Goal: Task Accomplishment & Management: Complete application form

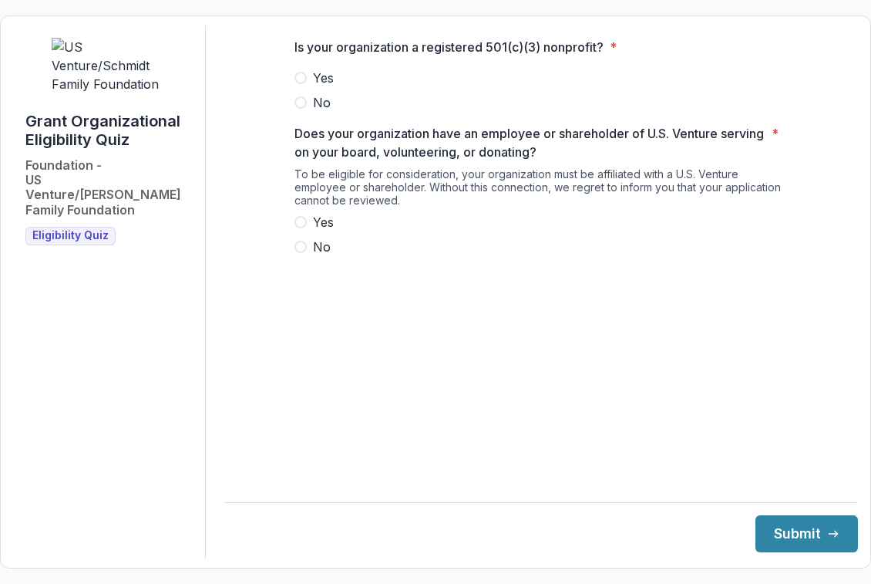
click at [322, 83] on span "Yes" at bounding box center [323, 78] width 21 height 19
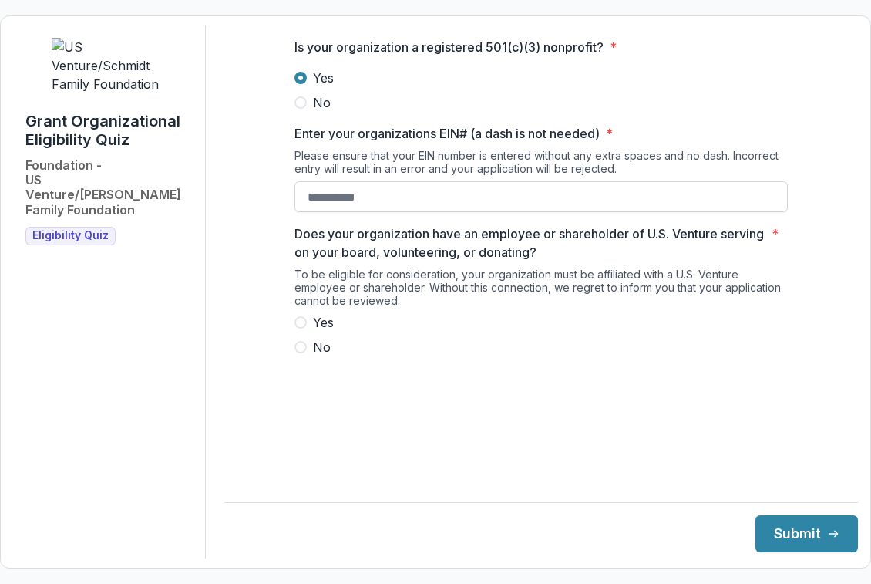
click at [318, 212] on input "Enter your organizations EIN# (a dash is not needed) *" at bounding box center [542, 196] width 494 height 31
type input "**********"
click at [303, 329] on span at bounding box center [301, 322] width 12 height 12
click at [798, 541] on button "Submit" at bounding box center [807, 533] width 103 height 37
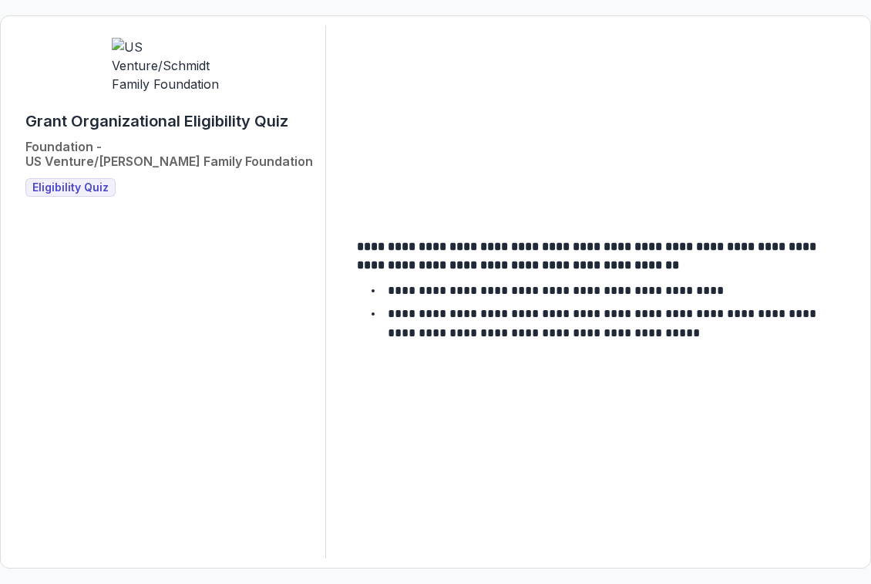
click at [81, 181] on span "Eligibility Quiz" at bounding box center [70, 187] width 76 height 13
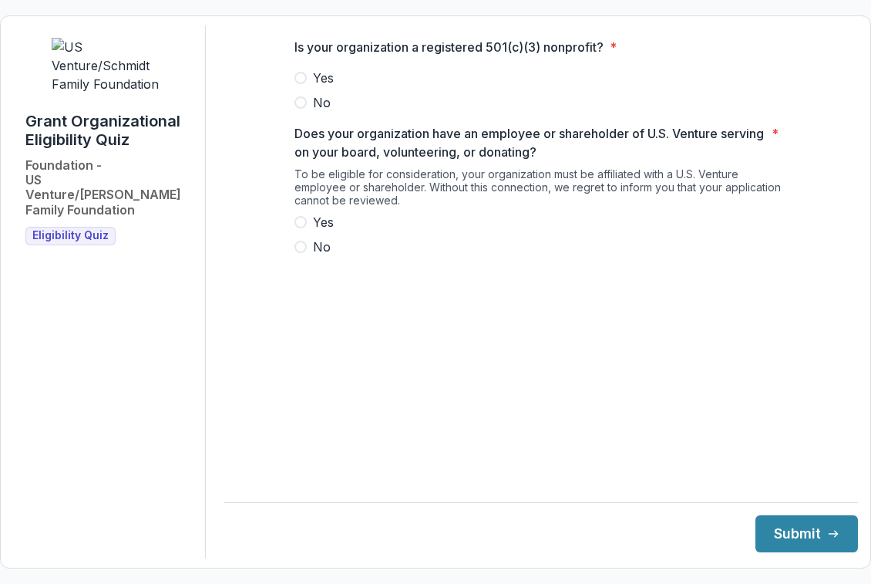
click at [313, 87] on span "Yes" at bounding box center [323, 78] width 21 height 19
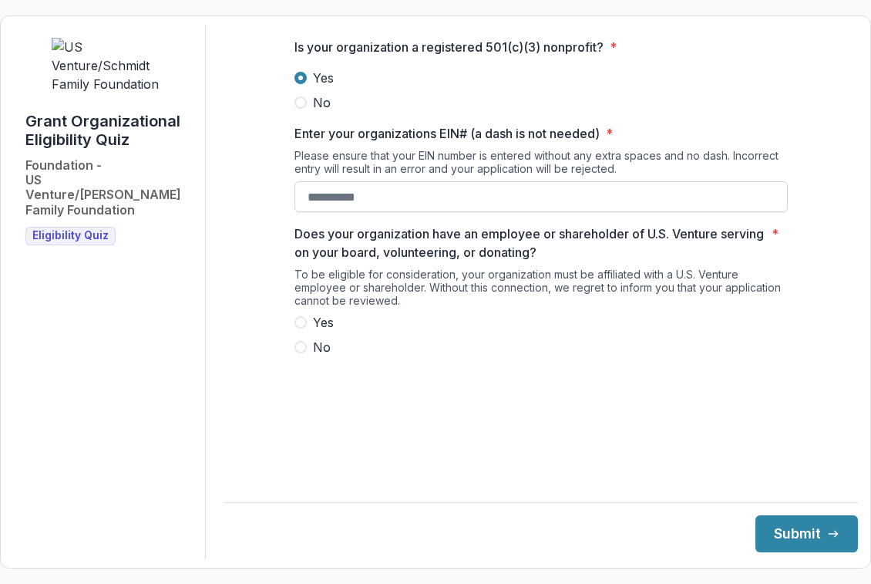
click at [324, 212] on input "Enter your organizations EIN# (a dash is not needed) *" at bounding box center [542, 196] width 494 height 31
type input "**********"
click at [311, 329] on label "Yes" at bounding box center [542, 322] width 494 height 19
click at [795, 548] on button "Submit" at bounding box center [807, 533] width 103 height 37
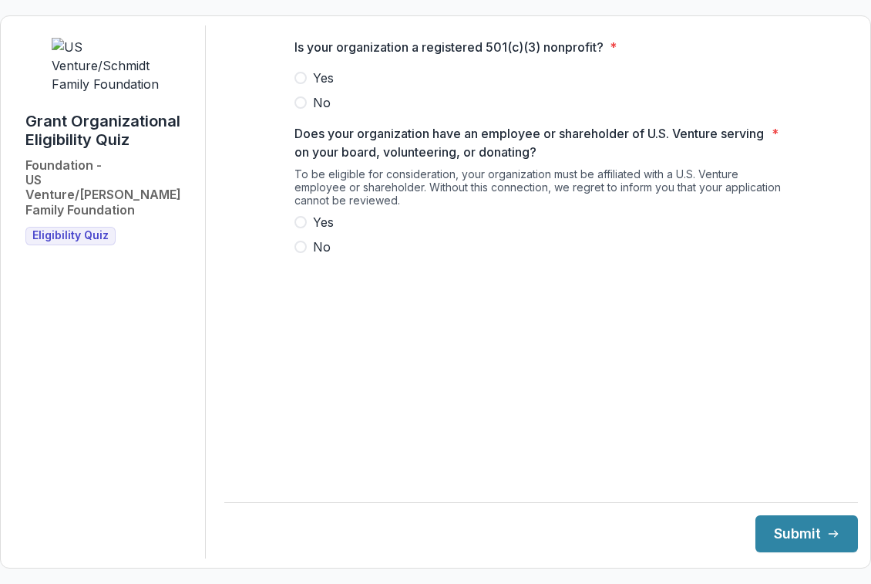
click at [315, 87] on span "Yes" at bounding box center [323, 78] width 21 height 19
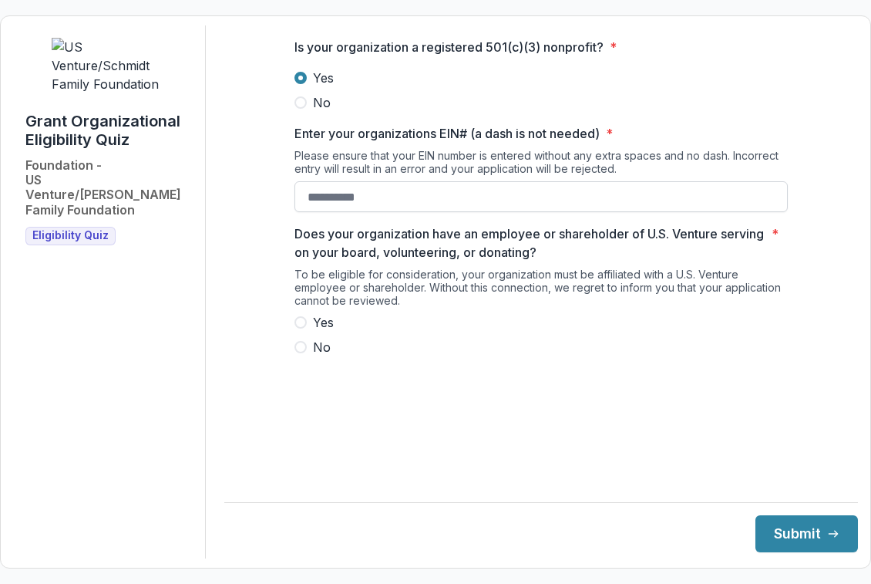
click at [320, 205] on input "Enter your organizations EIN# (a dash is not needed) *" at bounding box center [542, 196] width 494 height 31
type input "**********"
click at [311, 332] on label "Yes" at bounding box center [542, 322] width 494 height 19
click at [809, 534] on button "Submit" at bounding box center [807, 533] width 103 height 37
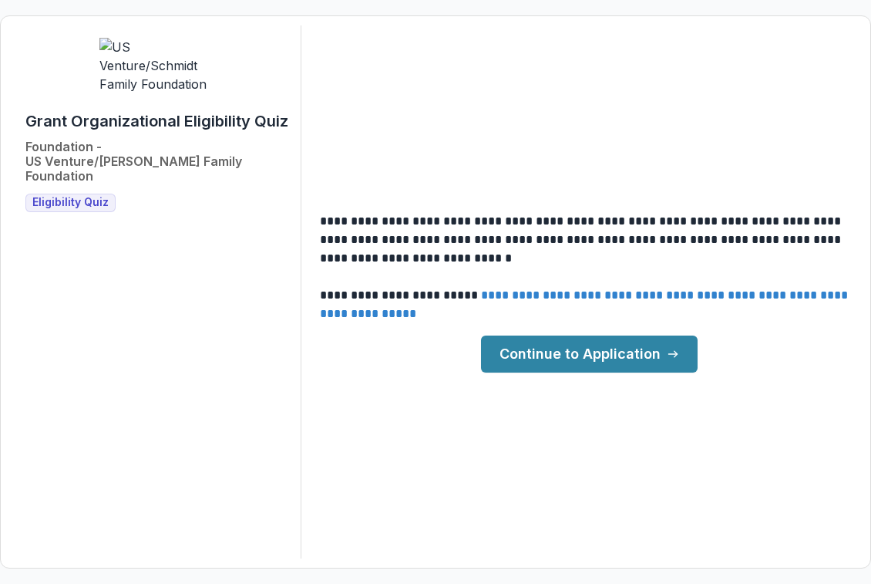
click at [631, 370] on link "Continue to Application" at bounding box center [589, 353] width 217 height 37
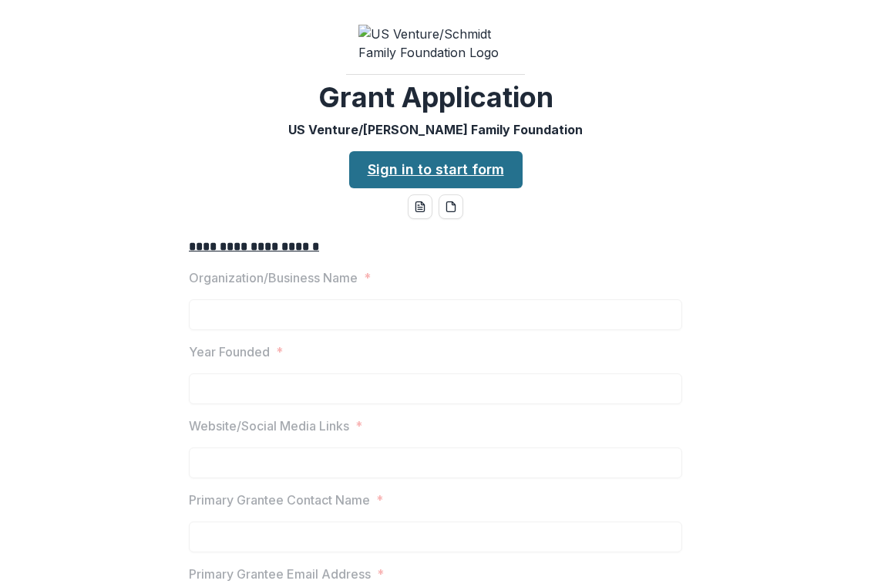
click at [424, 180] on link "Sign in to start form" at bounding box center [436, 169] width 174 height 37
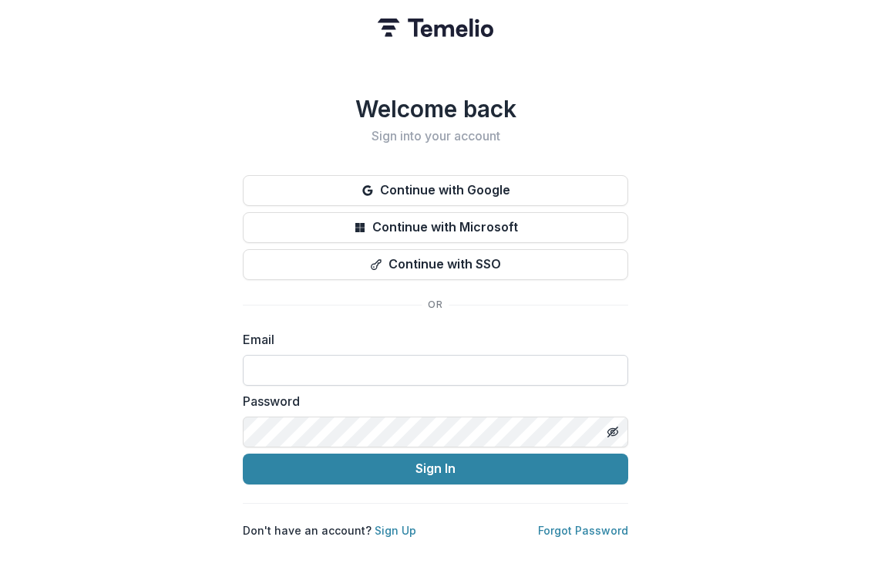
click at [407, 366] on input at bounding box center [436, 370] width 386 height 31
type input "**********"
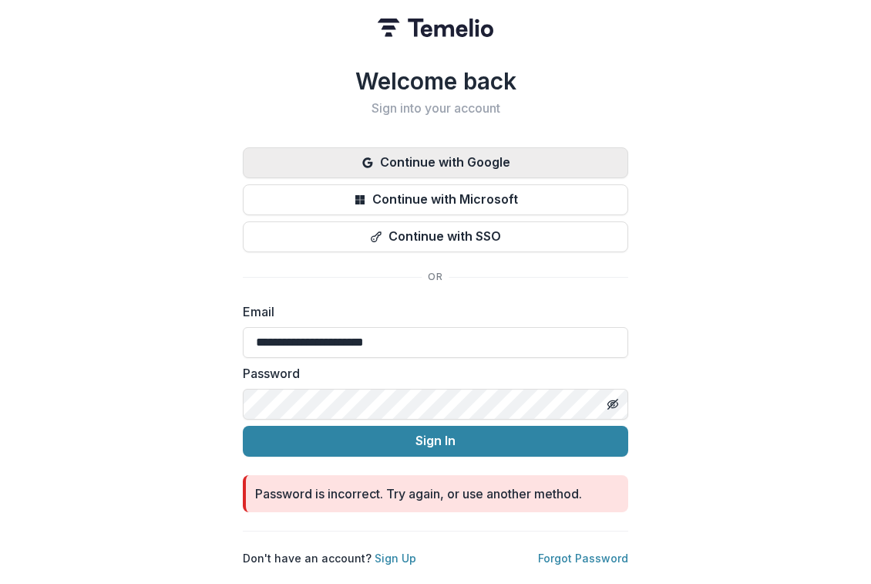
click at [465, 161] on button "Continue with Google" at bounding box center [436, 162] width 386 height 31
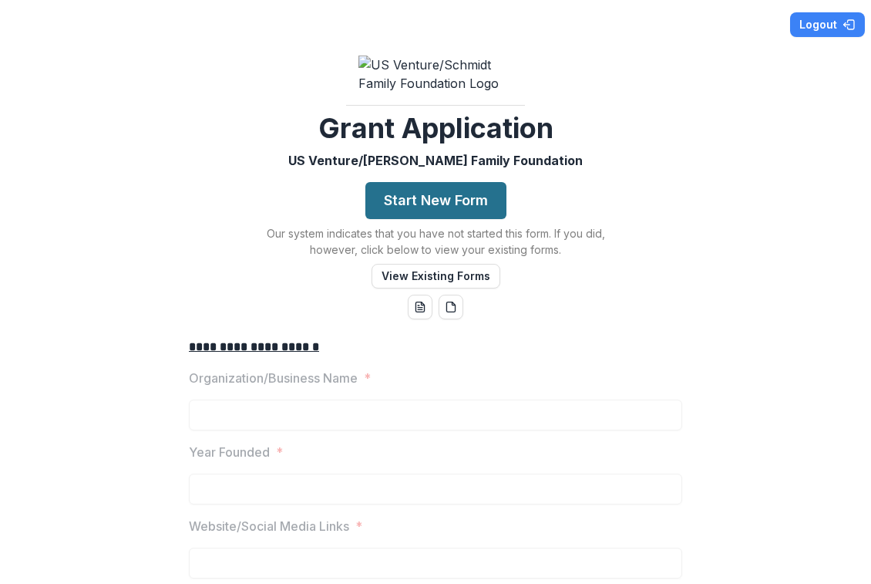
click at [448, 209] on button "Start New Form" at bounding box center [436, 200] width 141 height 37
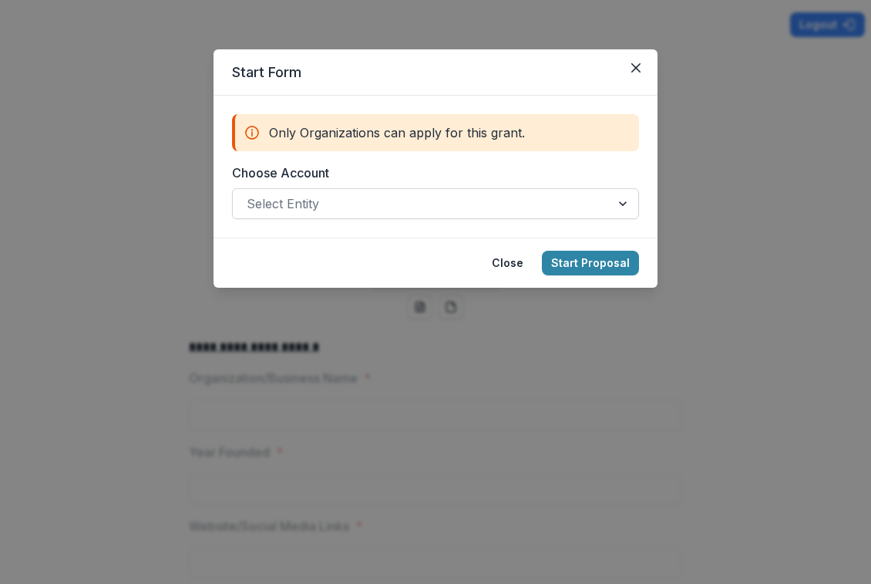
click at [529, 211] on div at bounding box center [422, 204] width 350 height 22
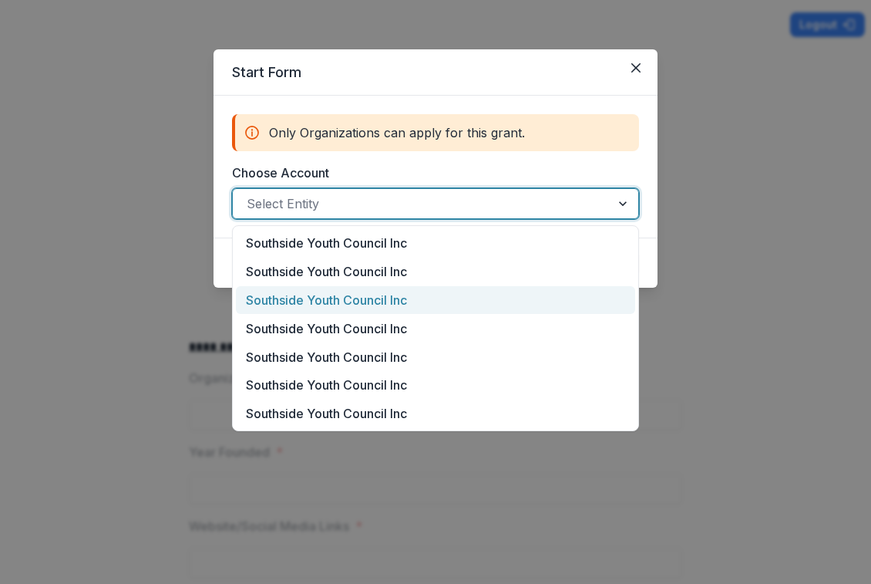
click at [514, 295] on div "Southside Youth Council Inc" at bounding box center [435, 300] width 399 height 29
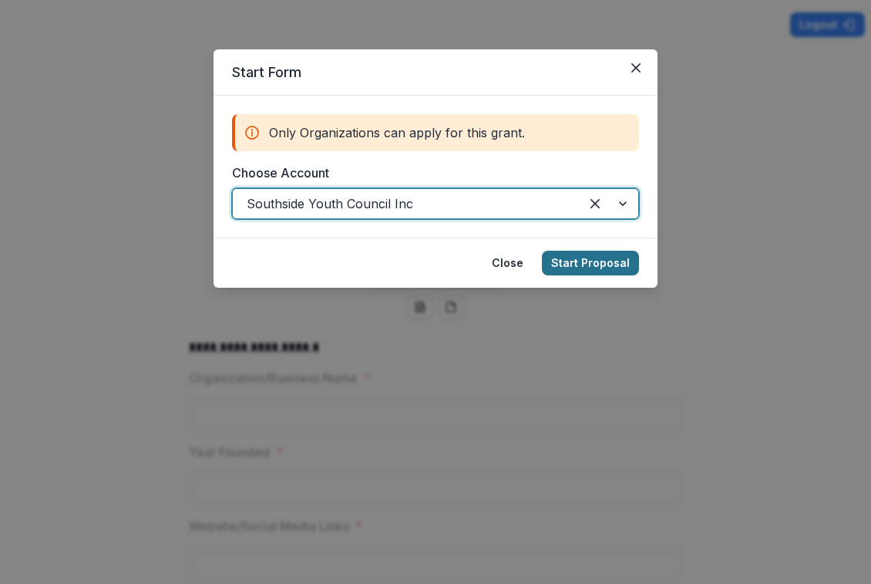
click at [584, 270] on button "Start Proposal" at bounding box center [590, 263] width 97 height 25
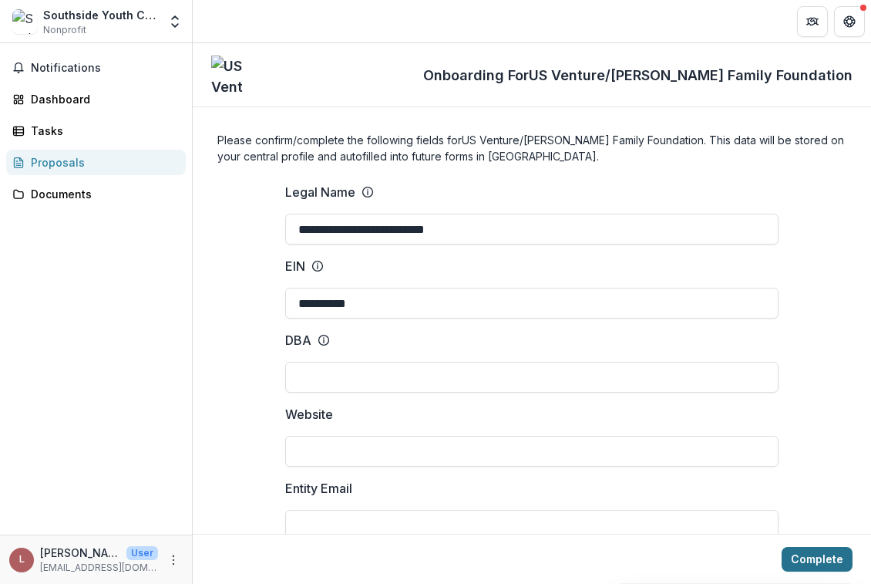
click at [801, 562] on button "Complete" at bounding box center [817, 559] width 71 height 25
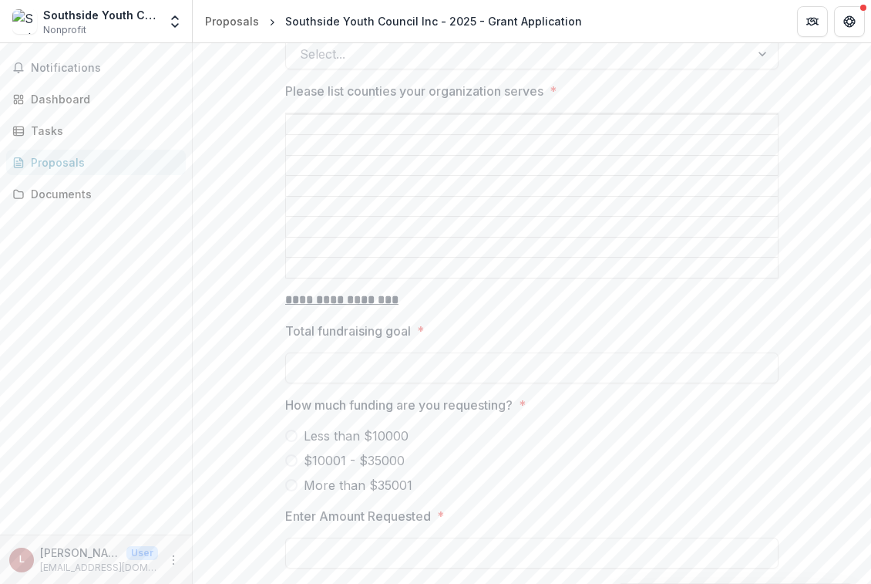
scroll to position [2263, 0]
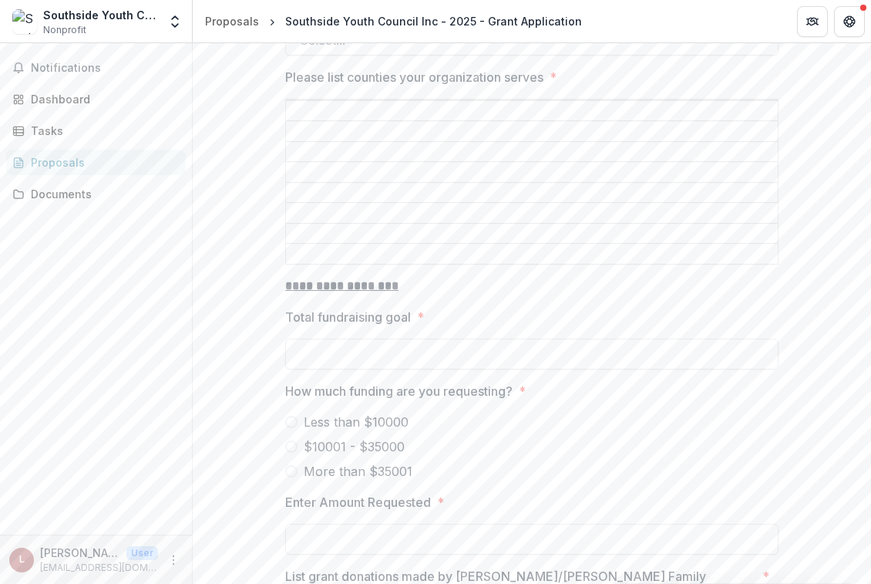
click at [382, 462] on span "More than $35001" at bounding box center [358, 471] width 109 height 19
click at [375, 442] on span "$10001 - $35000" at bounding box center [354, 446] width 101 height 19
click at [372, 424] on div "Less than $10000 $10001 - $35000 More than $35001" at bounding box center [532, 447] width 494 height 68
click at [370, 415] on span "Less than $10000" at bounding box center [356, 422] width 105 height 19
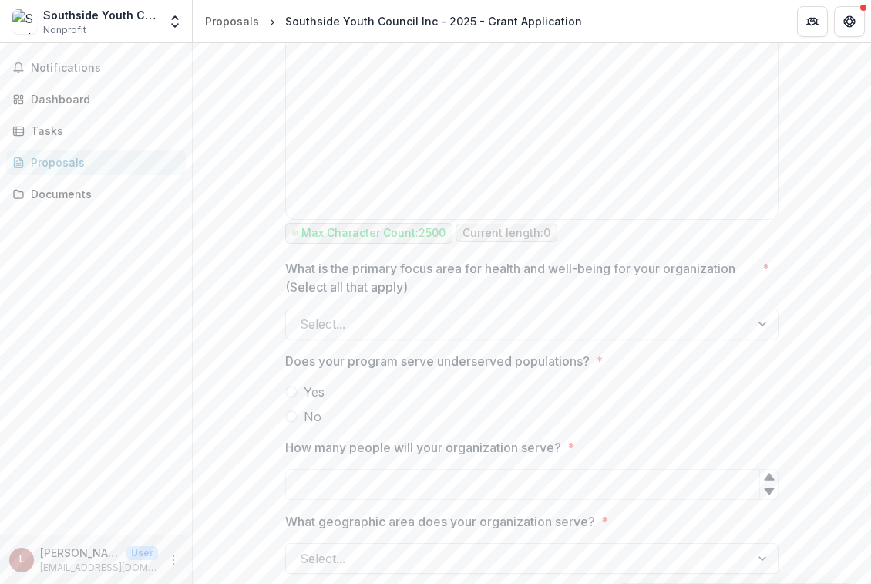
scroll to position [1741, 0]
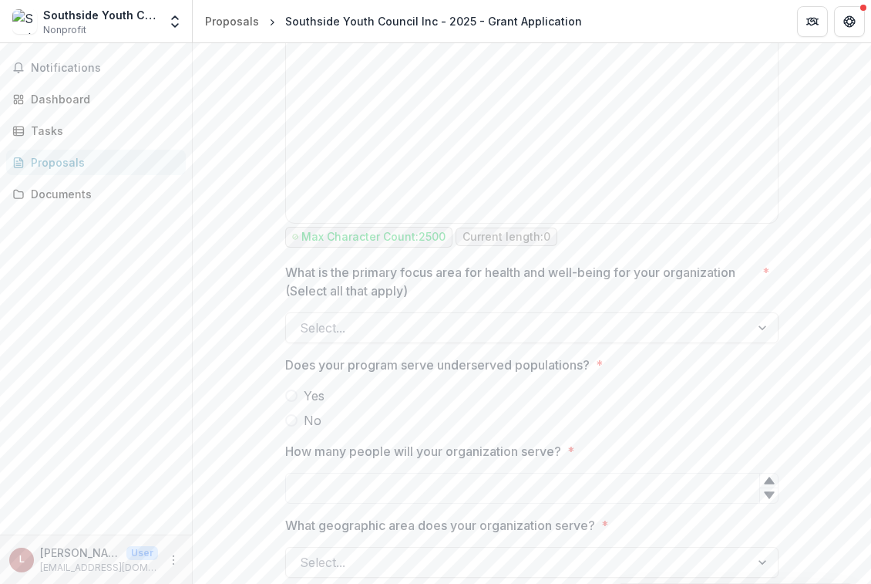
click at [314, 398] on span "Yes" at bounding box center [314, 395] width 21 height 19
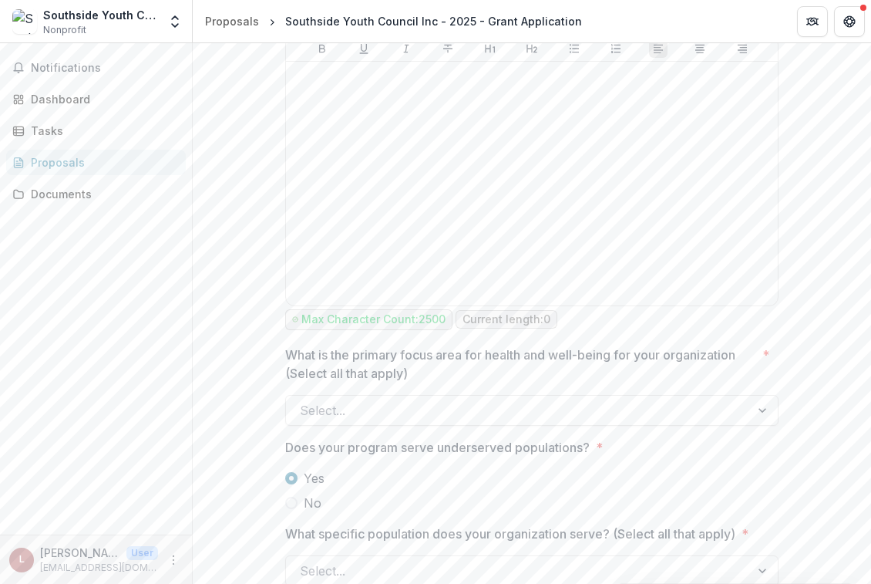
scroll to position [1858, 0]
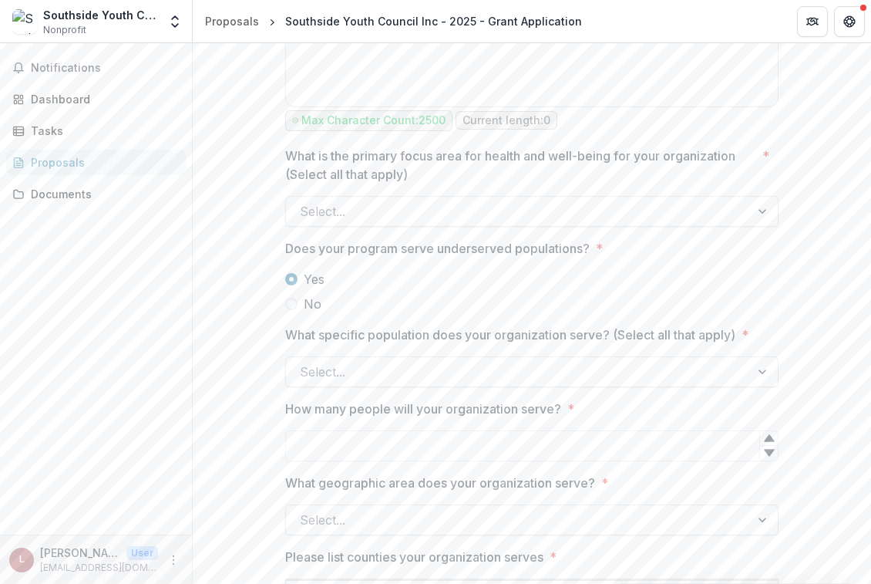
click at [304, 304] on span "No" at bounding box center [313, 304] width 18 height 19
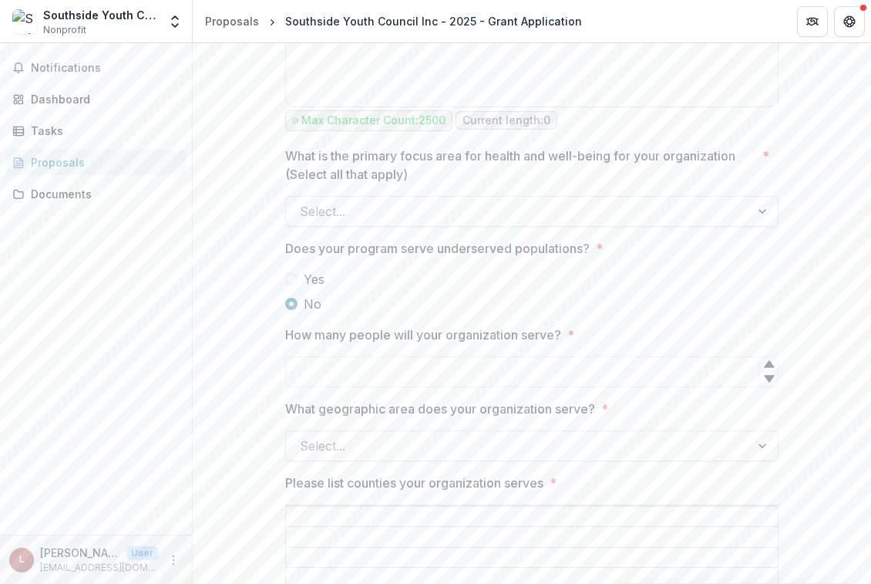
click at [304, 275] on span "Yes" at bounding box center [314, 279] width 21 height 19
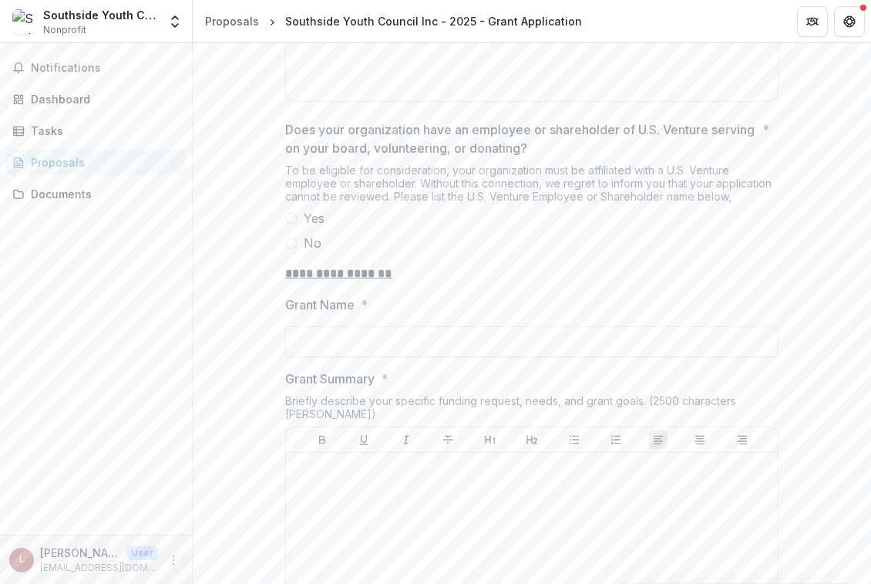
scroll to position [1267, 0]
click at [318, 228] on span "Yes" at bounding box center [314, 219] width 21 height 19
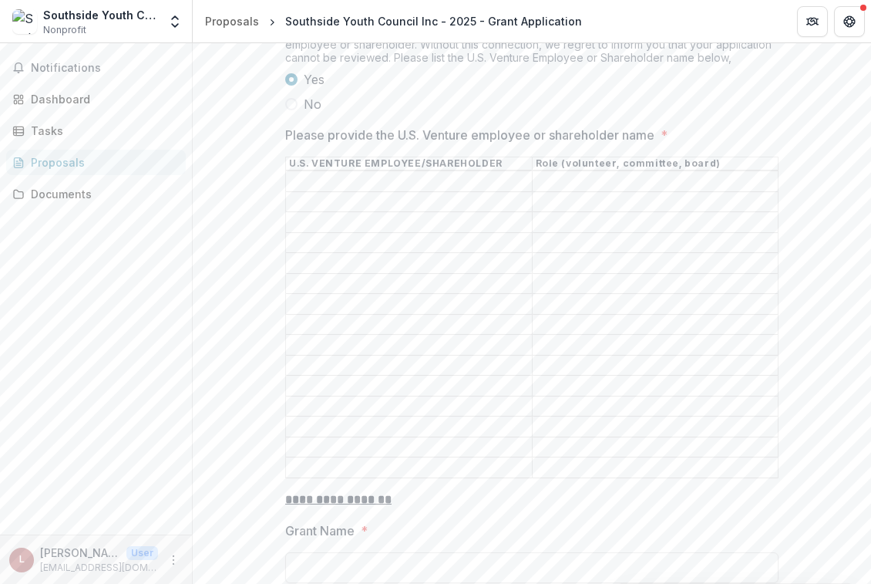
scroll to position [1615, 0]
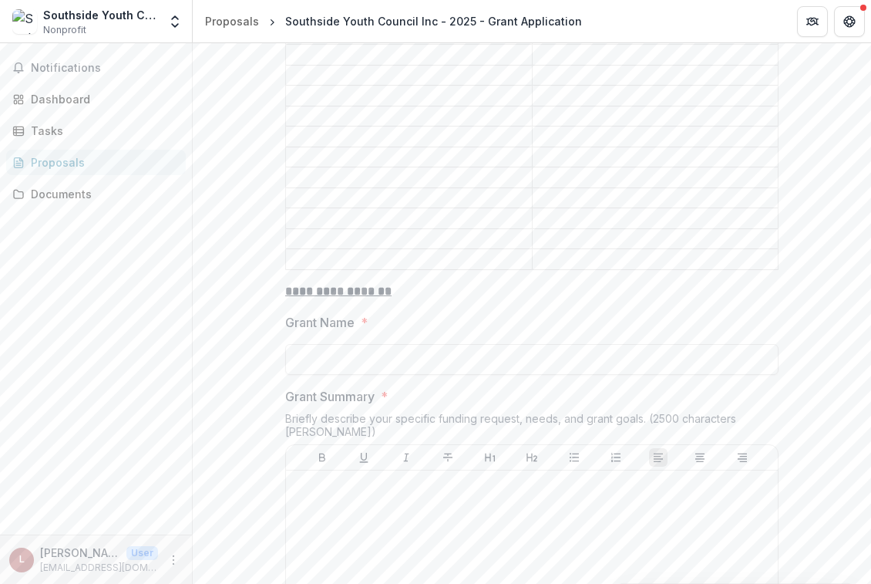
click at [318, 238] on input "Please provide the U.S. Venture employee or shareholder name *" at bounding box center [409, 239] width 246 height 19
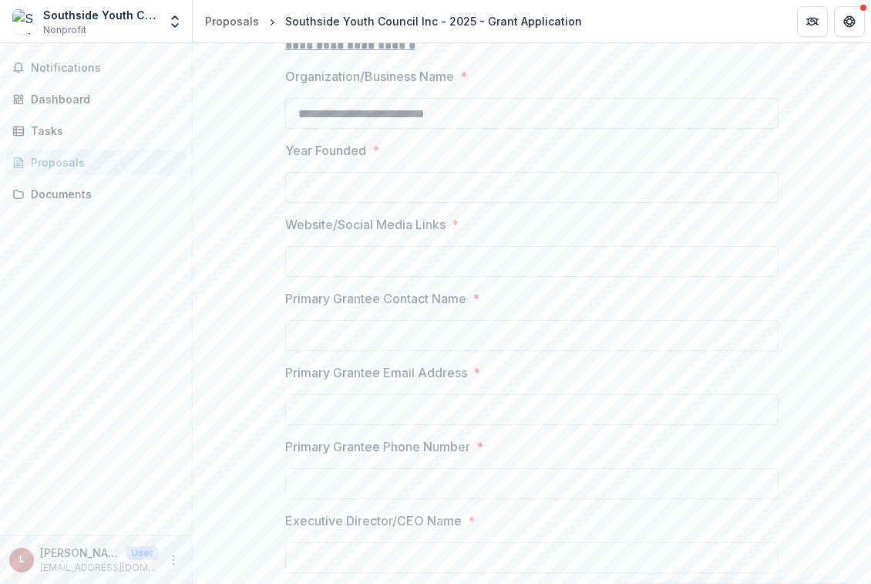
scroll to position [0, 0]
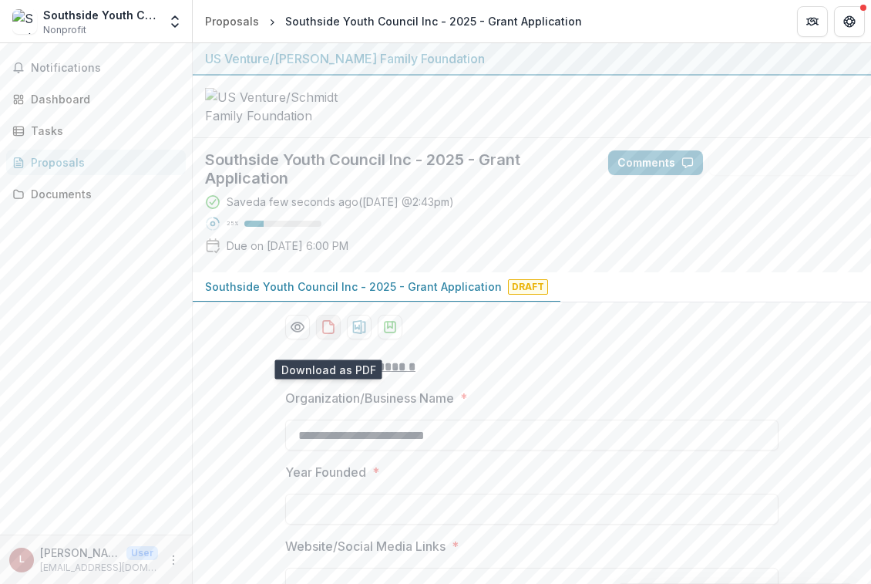
click at [325, 335] on icon "download-proposal" at bounding box center [328, 326] width 15 height 15
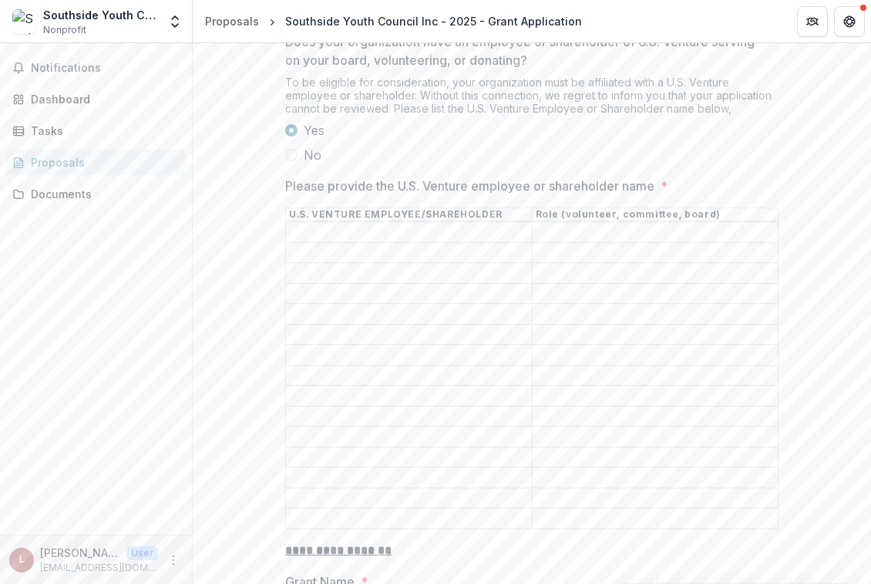
scroll to position [1354, 0]
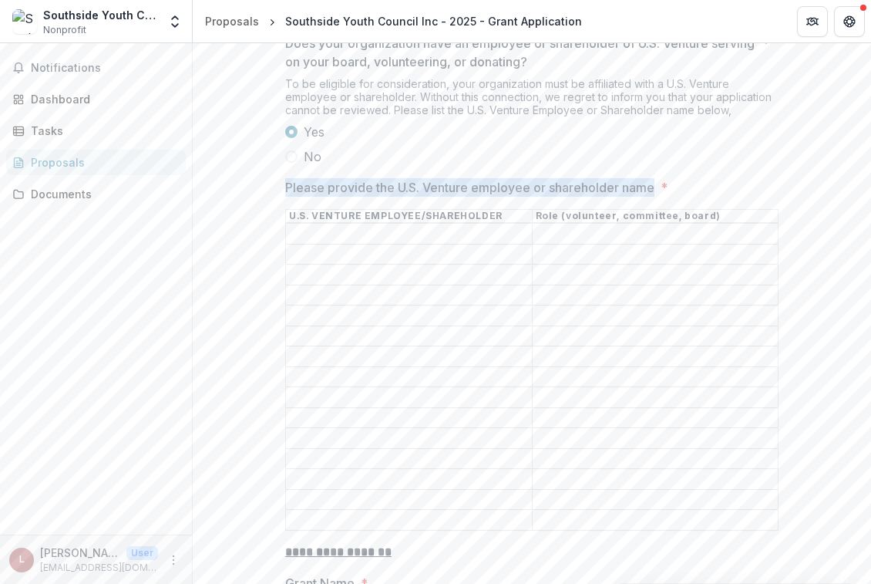
drag, startPoint x: 281, startPoint y: 208, endPoint x: 658, endPoint y: 201, distance: 377.2
copy p "Please provide the U.S. Venture employee or shareholder name"
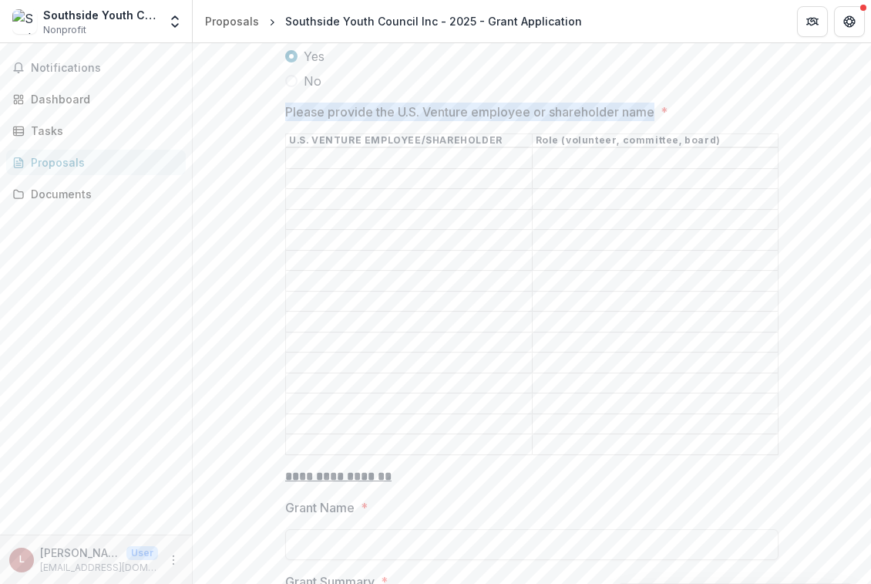
scroll to position [1414, 0]
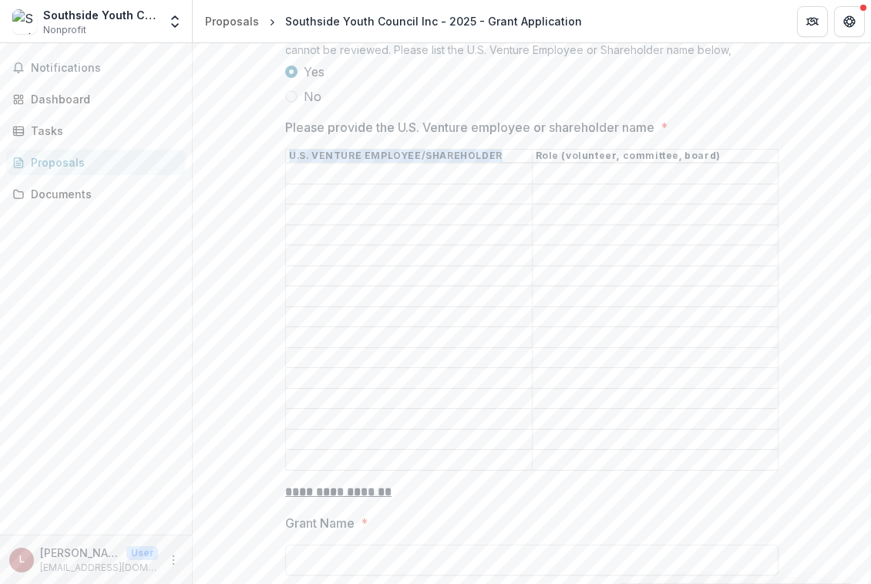
drag, startPoint x: 288, startPoint y: 170, endPoint x: 490, endPoint y: 170, distance: 202.0
click at [490, 163] on th "U.S. VENTURE EMPLOYEE/SHAREHOLDER" at bounding box center [409, 157] width 247 height 14
copy th "U.S. VENTURE EMPLOYEE/SHAREHOLDER"
drag, startPoint x: 533, startPoint y: 171, endPoint x: 716, endPoint y: 184, distance: 183.2
click at [716, 184] on table "U.S. VENTURE EMPLOYEE/SHAREHOLDER Role ([DEMOGRAPHIC_DATA], committee, board)" at bounding box center [532, 310] width 494 height 322
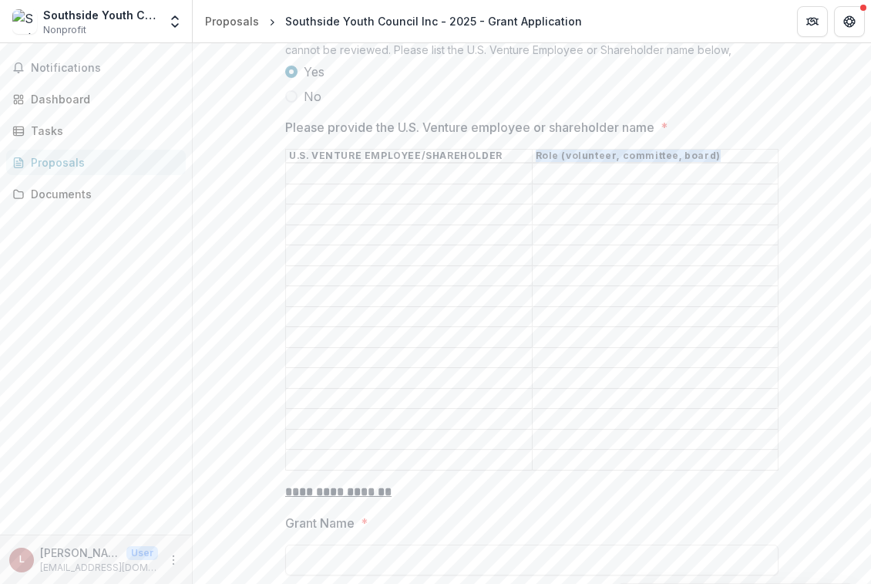
copy table "Role (volunteer, committee, board)"
click at [432, 201] on input "Please provide the U.S. Venture employee or shareholder name *" at bounding box center [409, 194] width 246 height 19
click at [429, 184] on input "Please provide the U.S. Venture employee or shareholder name *" at bounding box center [409, 174] width 246 height 19
click at [415, 204] on input "Please provide the U.S. Venture employee or shareholder name *" at bounding box center [409, 194] width 246 height 19
click at [413, 224] on input "Please provide the U.S. Venture employee or shareholder name *" at bounding box center [409, 215] width 246 height 19
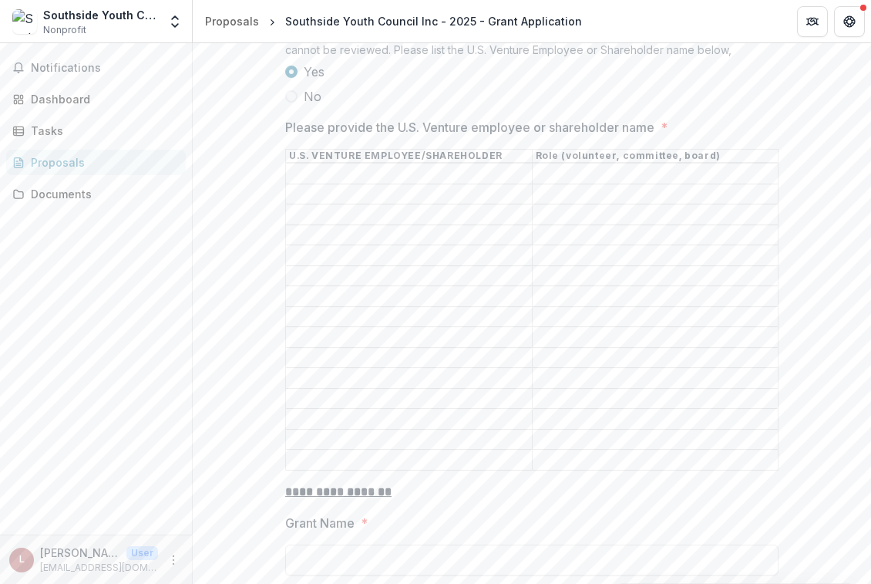
click at [412, 244] on input "Please provide the U.S. Venture employee or shareholder name *" at bounding box center [409, 235] width 246 height 19
click at [412, 265] on input "Please provide the U.S. Venture employee or shareholder name *" at bounding box center [409, 256] width 246 height 19
click at [408, 283] on input "Please provide the U.S. Venture employee or shareholder name *" at bounding box center [409, 276] width 246 height 19
click at [400, 302] on input "Please provide the U.S. Venture employee or shareholder name *" at bounding box center [409, 297] width 246 height 19
click at [394, 323] on input "Please provide the U.S. Venture employee or shareholder name *" at bounding box center [409, 317] width 246 height 19
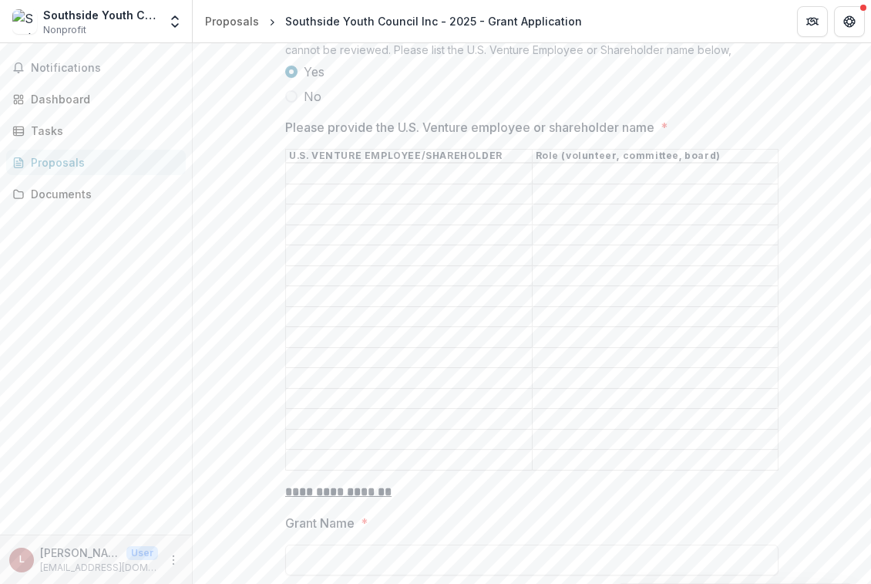
click at [389, 342] on input "Please provide the U.S. Venture employee or shareholder name *" at bounding box center [409, 338] width 246 height 19
click at [388, 357] on input "Please provide the U.S. Venture employee or shareholder name *" at bounding box center [409, 358] width 246 height 19
click at [386, 386] on input "Please provide the U.S. Venture employee or shareholder name *" at bounding box center [409, 378] width 246 height 19
click at [384, 399] on input "Please provide the U.S. Venture employee or shareholder name *" at bounding box center [409, 398] width 246 height 19
click at [383, 413] on input "Please provide the U.S. Venture employee or shareholder name *" at bounding box center [409, 419] width 246 height 19
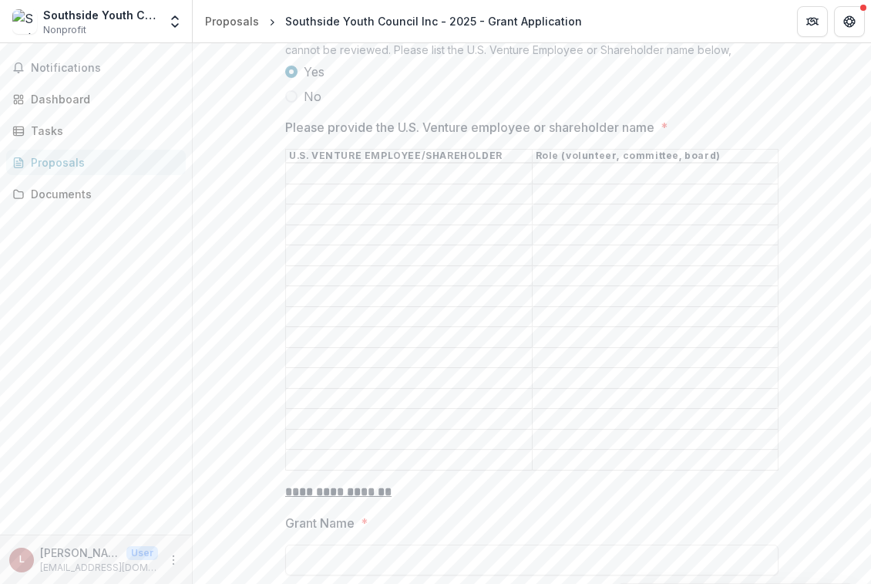
click at [376, 439] on input "Please provide the U.S. Venture employee or shareholder name *" at bounding box center [409, 439] width 246 height 19
click at [376, 455] on input "Please provide the U.S. Venture employee or shareholder name *" at bounding box center [409, 460] width 246 height 19
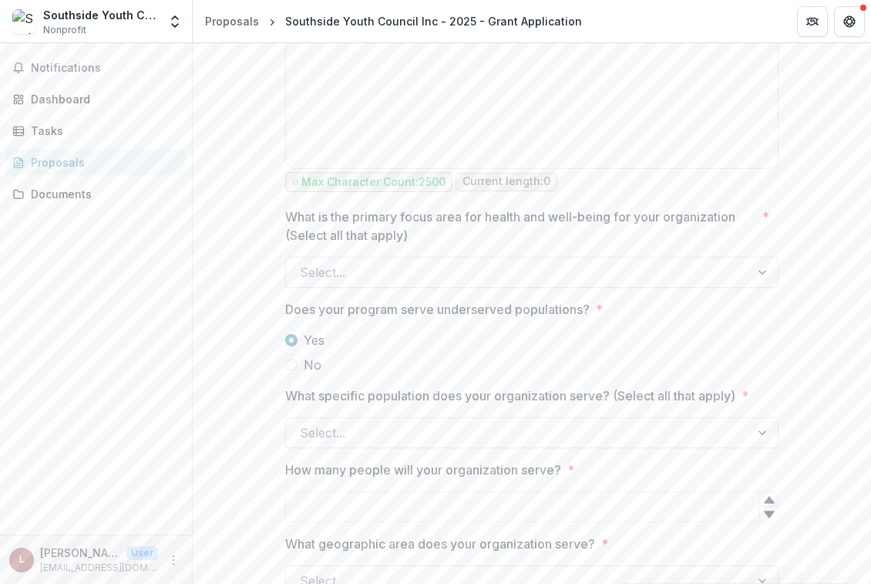
scroll to position [2207, 0]
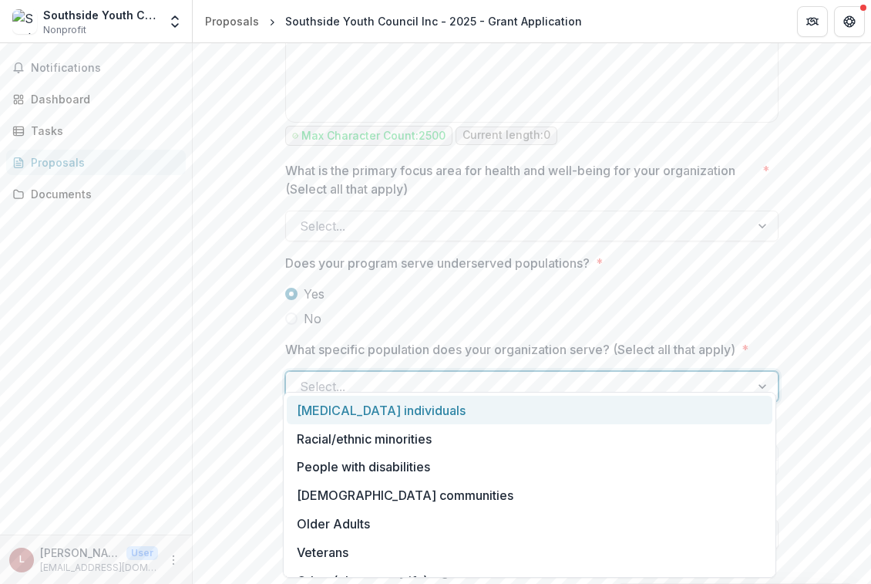
click at [358, 376] on div at bounding box center [518, 387] width 436 height 22
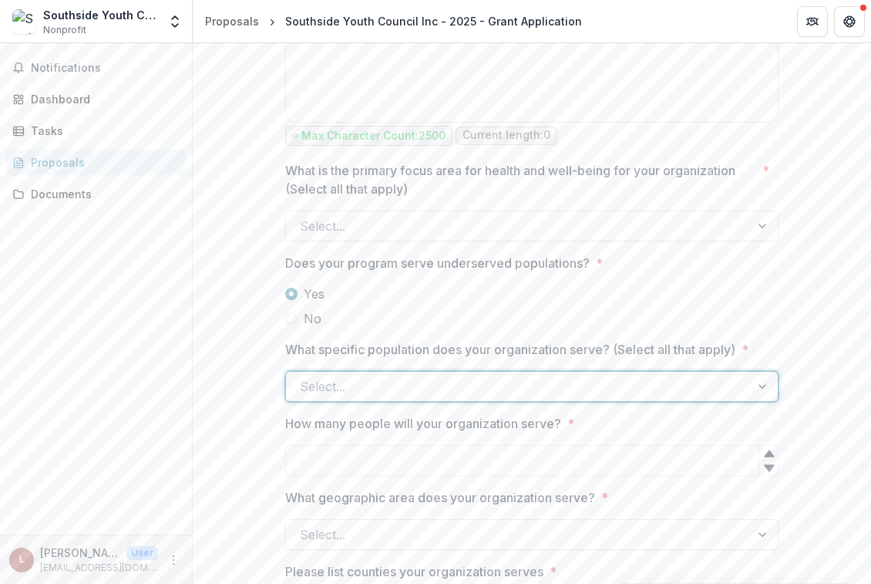
click at [394, 376] on div at bounding box center [518, 387] width 436 height 22
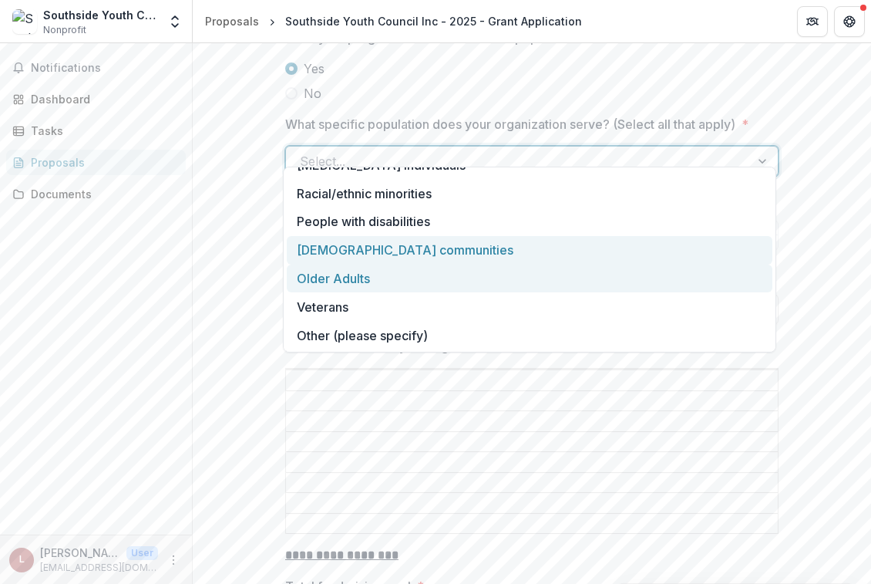
scroll to position [0, 0]
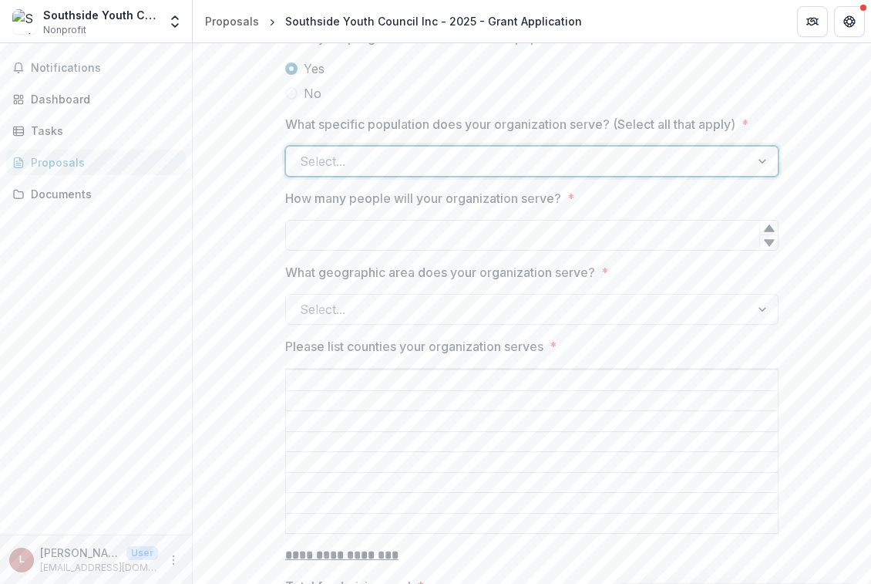
click at [613, 220] on input "How many people will your organization serve? *" at bounding box center [532, 235] width 494 height 31
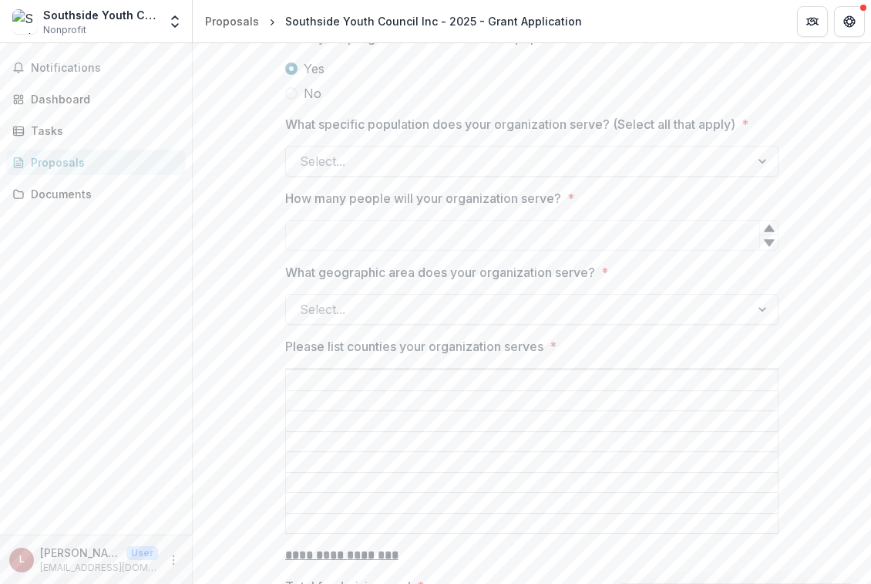
click at [578, 288] on div at bounding box center [532, 291] width 494 height 6
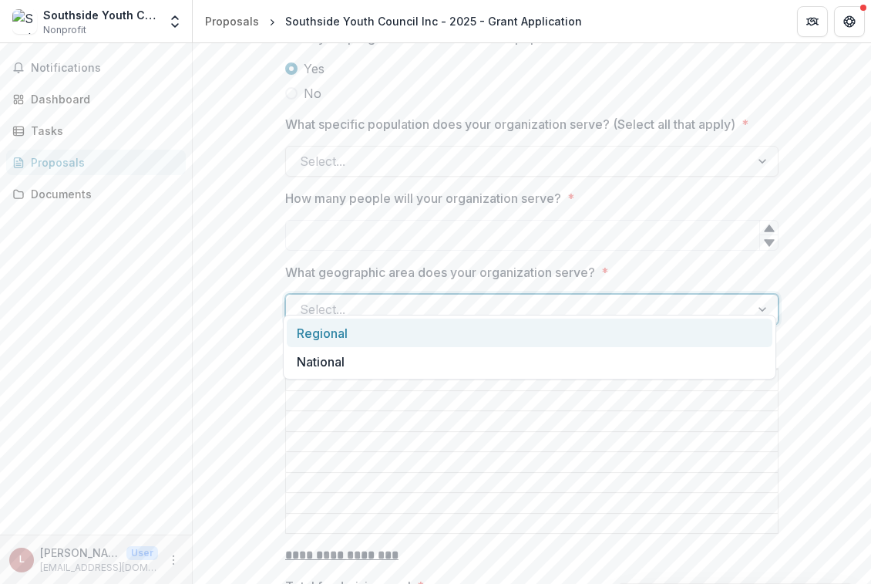
click at [580, 298] on div at bounding box center [518, 309] width 436 height 22
click at [579, 298] on div at bounding box center [518, 309] width 436 height 22
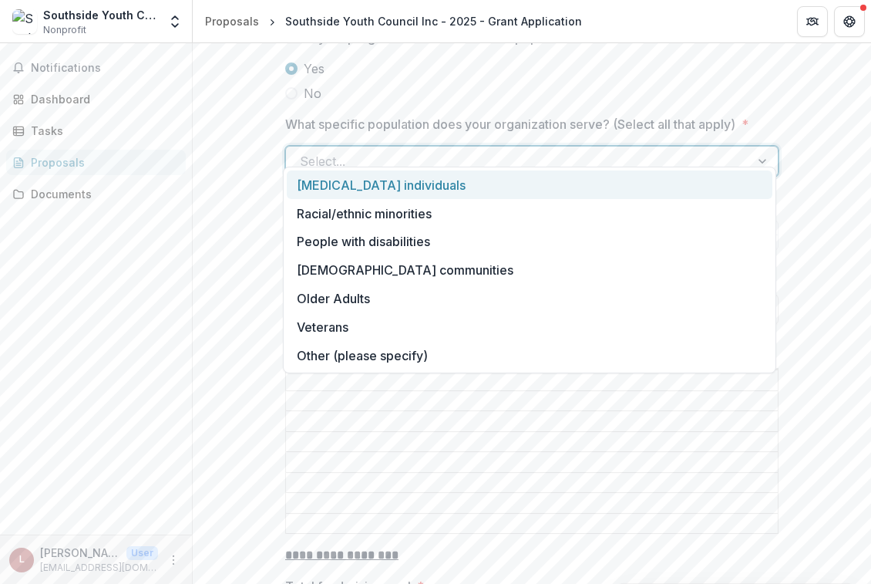
click at [514, 150] on div at bounding box center [518, 161] width 436 height 22
click at [344, 150] on div at bounding box center [518, 161] width 436 height 22
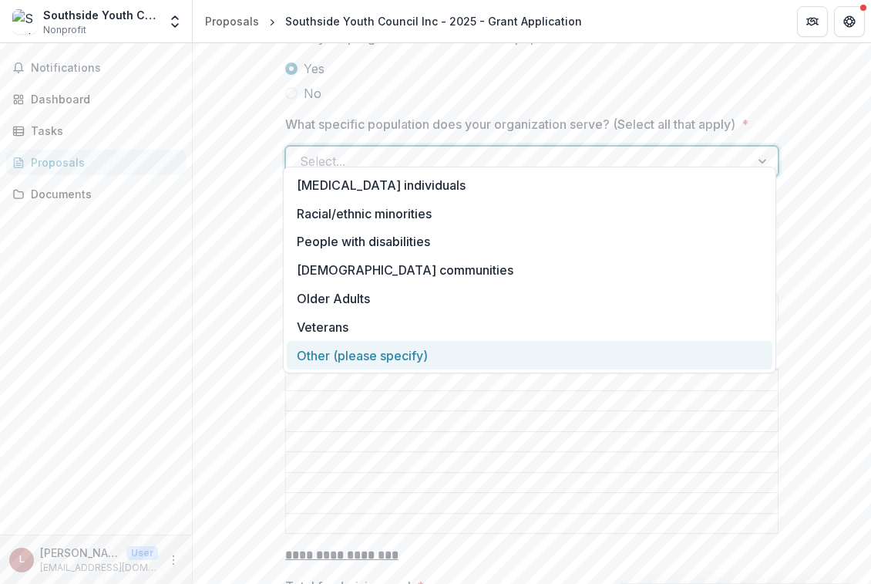
click at [352, 346] on div "Other (please specify)" at bounding box center [530, 355] width 486 height 29
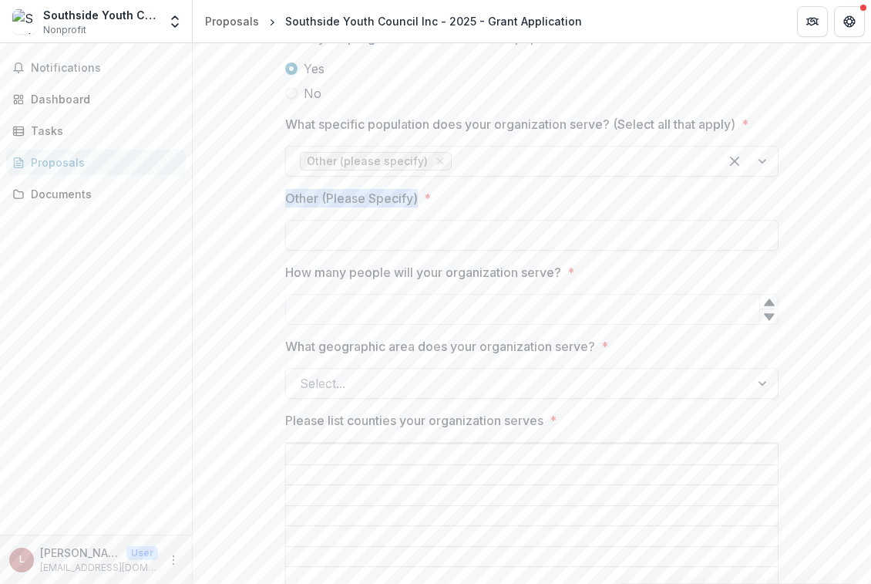
drag, startPoint x: 281, startPoint y: 180, endPoint x: 415, endPoint y: 186, distance: 133.6
click at [415, 186] on div "**********" at bounding box center [532, 524] width 518 height 5223
copy p "Other (Please Specify)"
click at [360, 294] on input "How many people will your organization serve? *" at bounding box center [532, 309] width 494 height 31
click at [615, 372] on div at bounding box center [518, 383] width 436 height 22
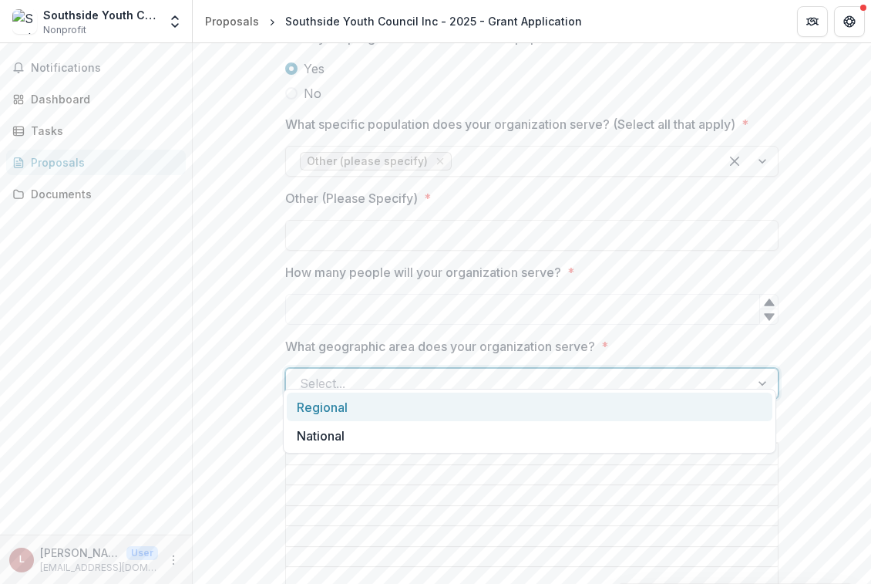
click at [344, 408] on div "Regional" at bounding box center [530, 407] width 486 height 29
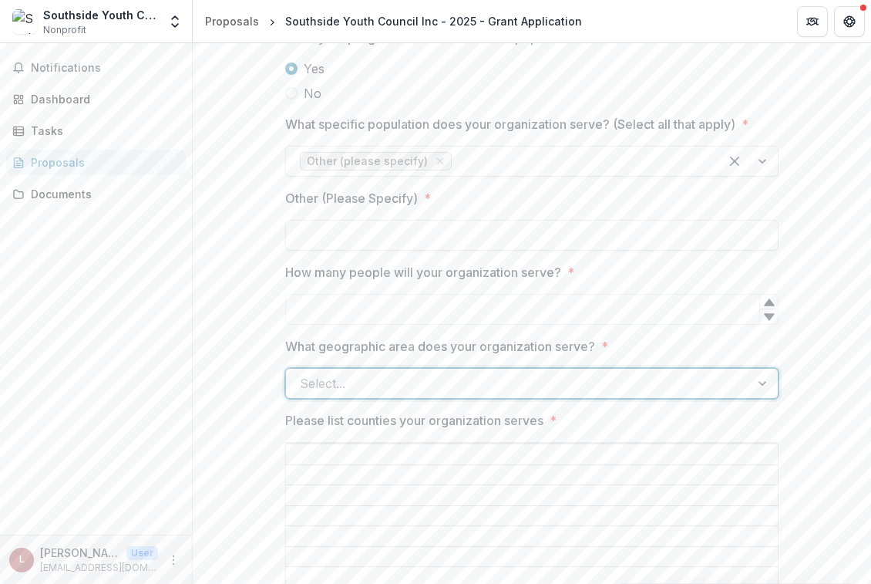
click at [725, 372] on div at bounding box center [518, 383] width 436 height 22
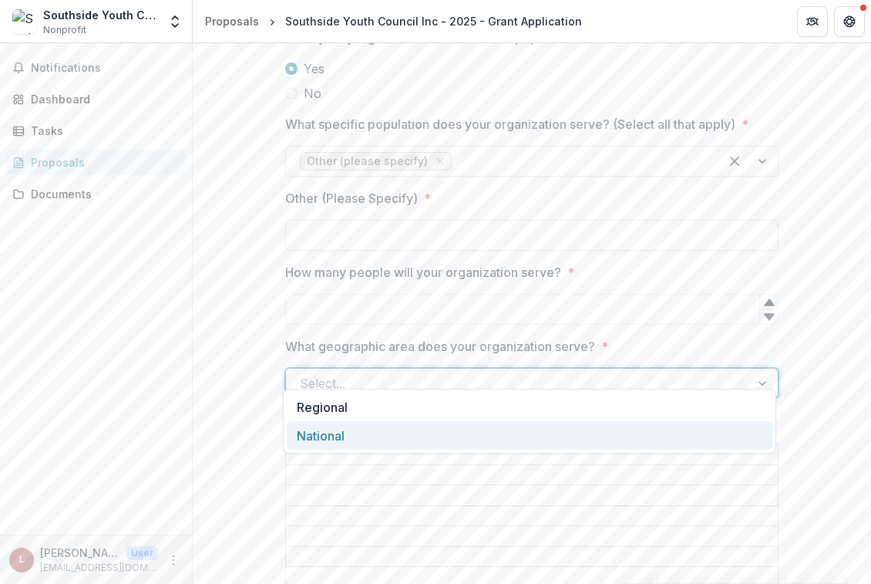
click at [645, 433] on div "National" at bounding box center [530, 435] width 486 height 29
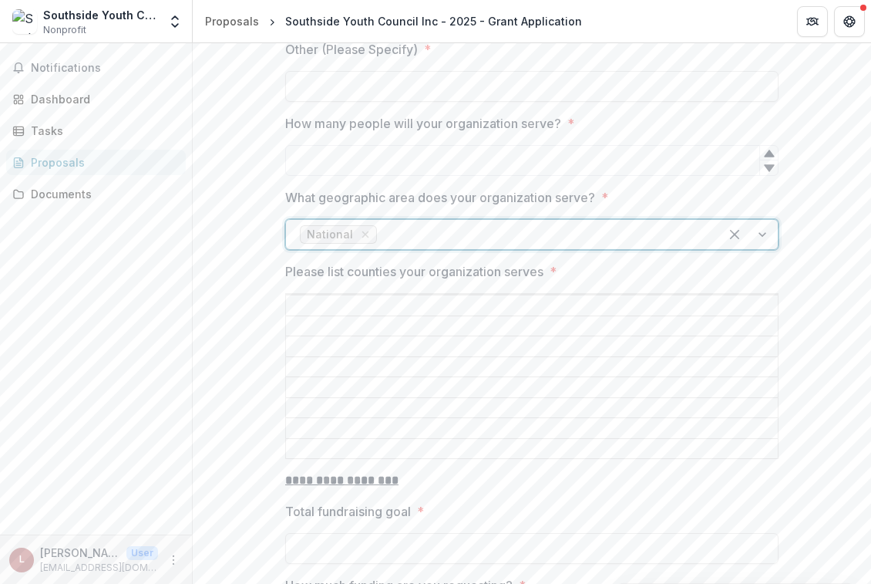
scroll to position [2562, 0]
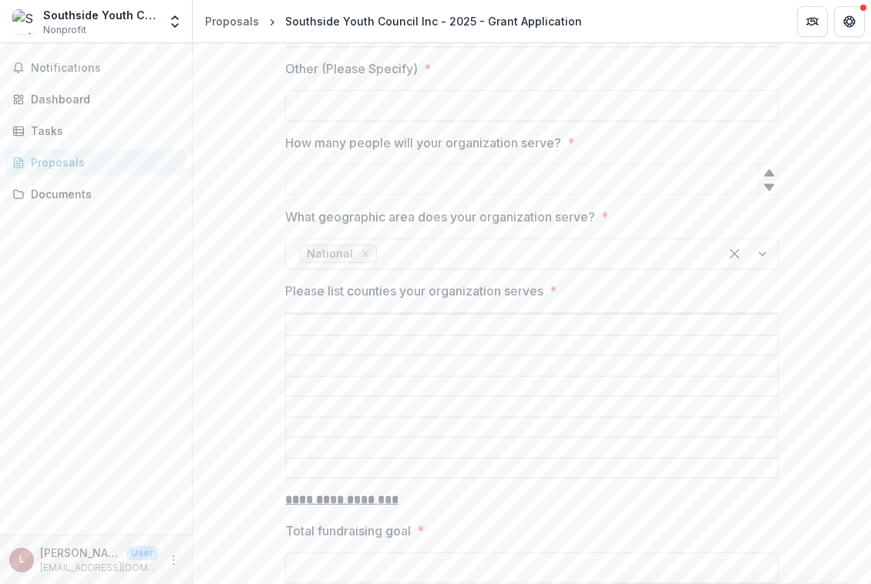
click at [507, 316] on input "Please list counties your organization serves *" at bounding box center [532, 325] width 492 height 19
click at [501, 336] on input "Please list counties your organization serves *" at bounding box center [532, 345] width 492 height 19
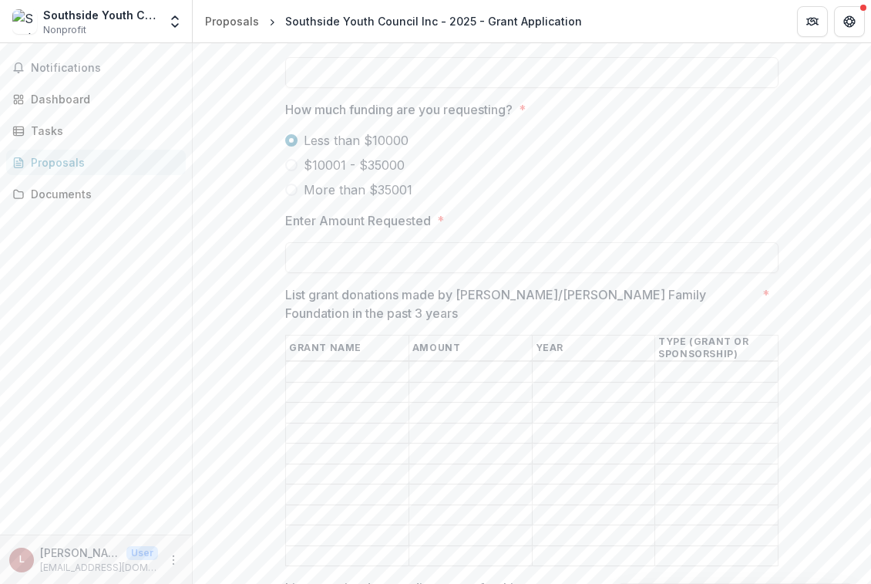
scroll to position [3058, 0]
drag, startPoint x: 416, startPoint y: 165, endPoint x: 312, endPoint y: 144, distance: 106.2
click at [312, 144] on div "Less than $10000 $10001 - $35000 More than $35001" at bounding box center [532, 164] width 494 height 68
drag, startPoint x: 307, startPoint y: 137, endPoint x: 449, endPoint y: 164, distance: 144.4
click at [449, 164] on div "Less than $10000 $10001 - $35000 More than $35001" at bounding box center [532, 164] width 494 height 68
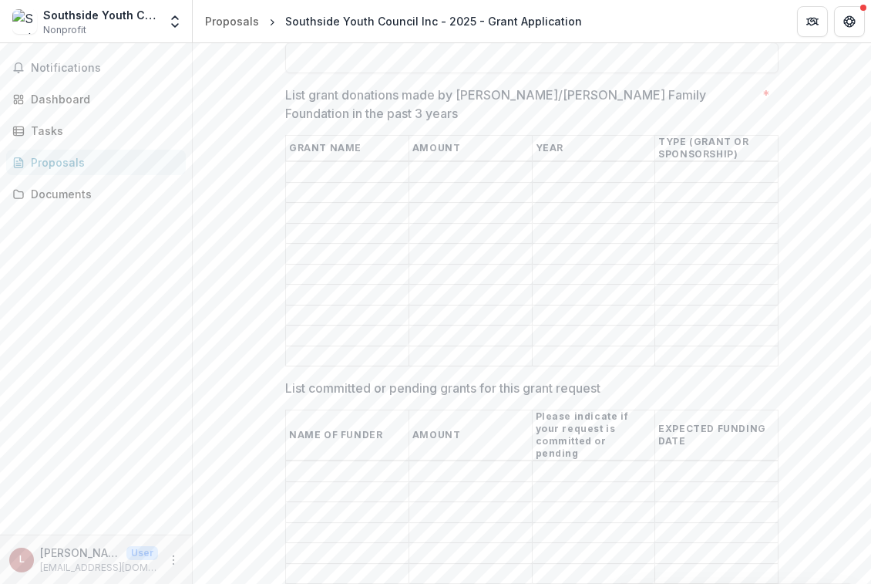
scroll to position [3258, 0]
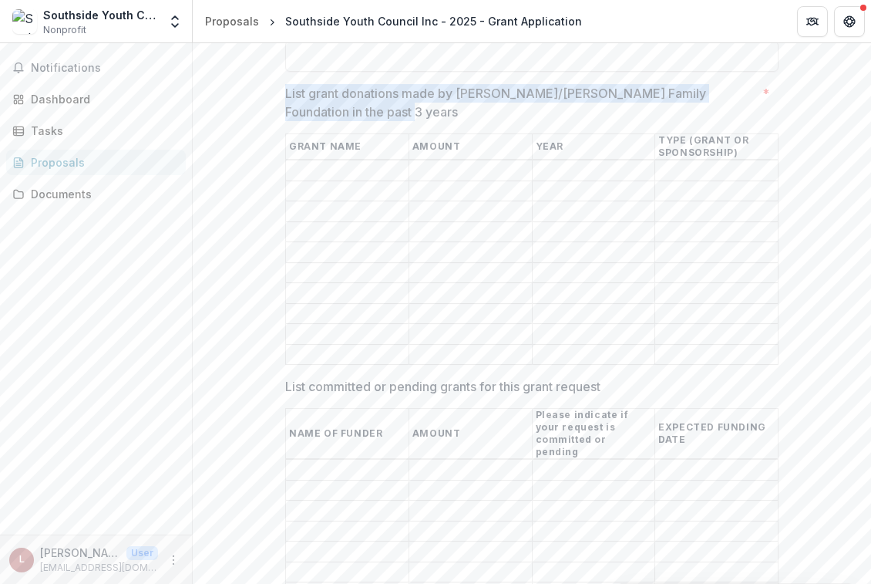
drag, startPoint x: 273, startPoint y: 49, endPoint x: 378, endPoint y: 88, distance: 112.0
copy div "List grant donations made by [PERSON_NAME]/[PERSON_NAME] Family Foundation in t…"
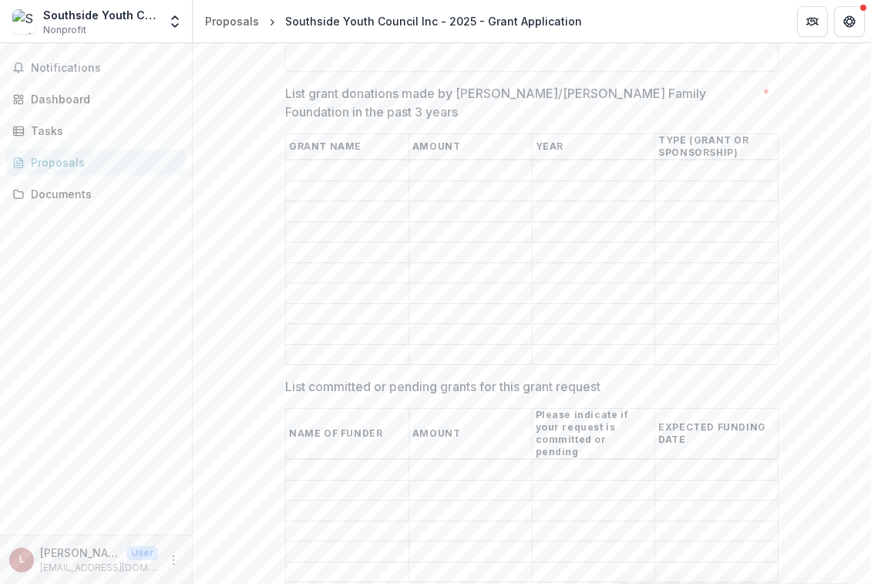
click at [298, 162] on input "List grant donations made by [PERSON_NAME]/[PERSON_NAME] Family Foundation in t…" at bounding box center [347, 171] width 123 height 19
click at [298, 182] on input "List grant donations made by [PERSON_NAME]/[PERSON_NAME] Family Foundation in t…" at bounding box center [347, 191] width 123 height 19
click at [298, 203] on input "List grant donations made by [PERSON_NAME]/[PERSON_NAME] Family Foundation in t…" at bounding box center [347, 212] width 123 height 19
click at [298, 223] on input "List grant donations made by [PERSON_NAME]/[PERSON_NAME] Family Foundation in t…" at bounding box center [347, 232] width 123 height 19
click at [298, 244] on input "List grant donations made by [PERSON_NAME]/[PERSON_NAME] Family Foundation in t…" at bounding box center [347, 253] width 123 height 19
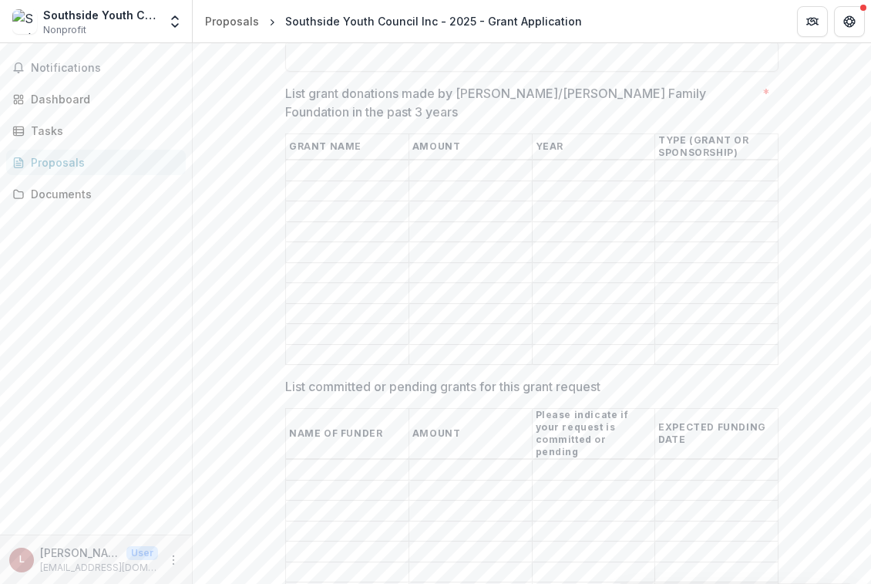
click at [298, 264] on input "List grant donations made by [PERSON_NAME]/[PERSON_NAME] Family Foundation in t…" at bounding box center [347, 273] width 123 height 19
click at [307, 285] on input "List grant donations made by [PERSON_NAME]/[PERSON_NAME] Family Foundation in t…" at bounding box center [347, 294] width 123 height 19
click at [308, 305] on input "List grant donations made by [PERSON_NAME]/[PERSON_NAME] Family Foundation in t…" at bounding box center [347, 314] width 123 height 19
click at [309, 325] on input "List grant donations made by [PERSON_NAME]/[PERSON_NAME] Family Foundation in t…" at bounding box center [347, 334] width 123 height 19
click at [309, 345] on input "List grant donations made by [PERSON_NAME]/[PERSON_NAME] Family Foundation in t…" at bounding box center [347, 354] width 123 height 19
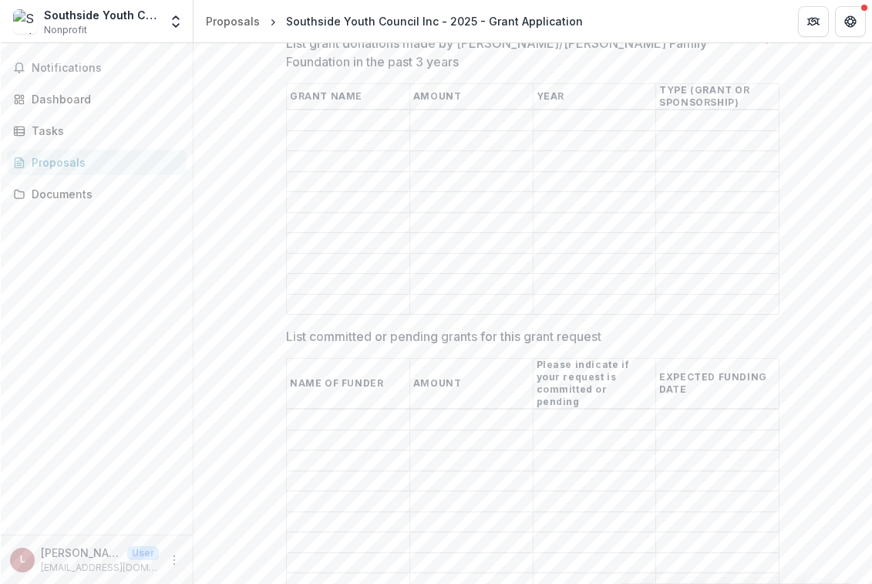
scroll to position [3298, 0]
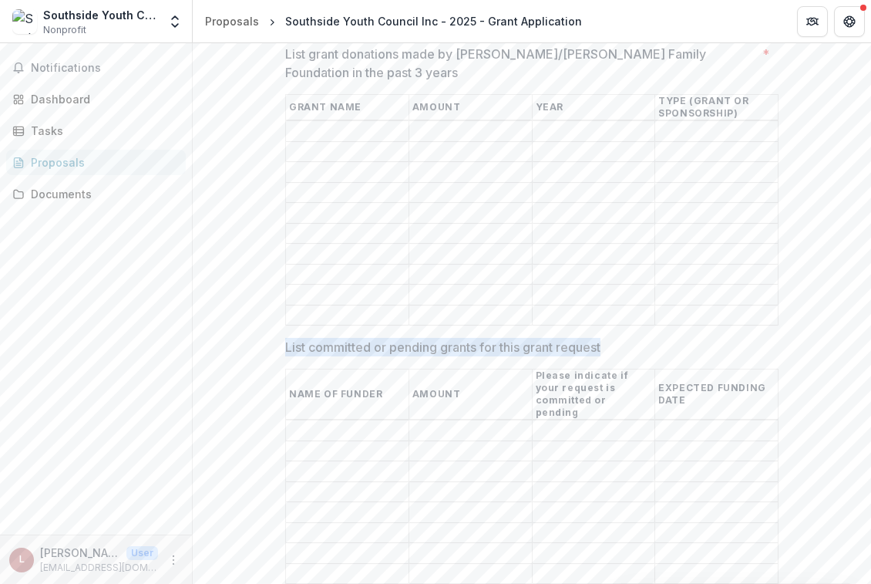
drag, startPoint x: 281, startPoint y: 311, endPoint x: 613, endPoint y: 309, distance: 331.6
copy p "List committed or pending grants for this grant request"
drag, startPoint x: 385, startPoint y: 348, endPoint x: 269, endPoint y: 350, distance: 115.7
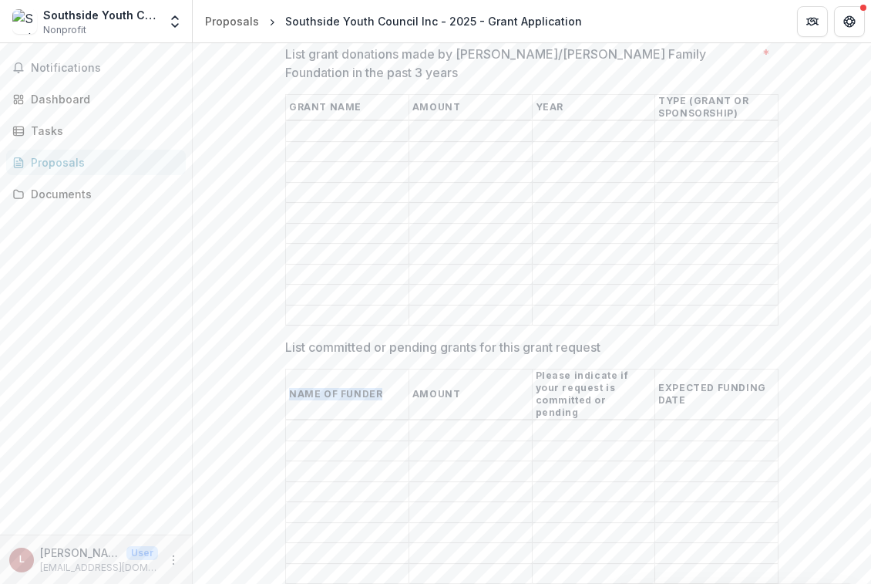
copy div "NAME OF FUNDER"
drag, startPoint x: 409, startPoint y: 352, endPoint x: 484, endPoint y: 352, distance: 74.8
click at [484, 369] on th "AMOUNT" at bounding box center [470, 394] width 123 height 51
copy th "AMOUNT"
drag, startPoint x: 533, startPoint y: 337, endPoint x: 608, endPoint y: 373, distance: 83.1
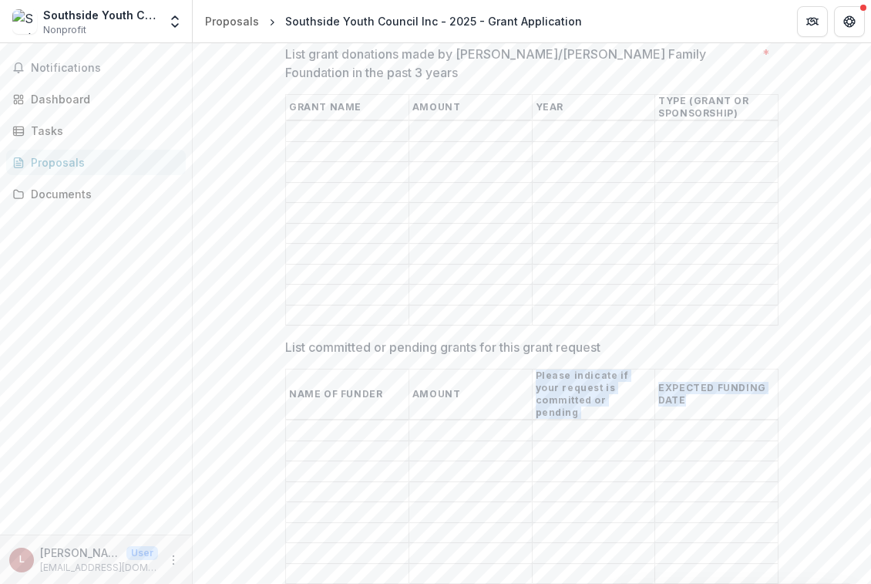
click at [608, 373] on table "NAME OF FUNDER AMOUNT Please indicate if your request is committed or pending E…" at bounding box center [532, 497] width 494 height 256
click at [595, 420] on td at bounding box center [593, 430] width 123 height 21
drag, startPoint x: 588, startPoint y: 363, endPoint x: 533, endPoint y: 339, distance: 60.8
click at [533, 369] on th "Please indicate if your request is committed or pending" at bounding box center [593, 394] width 123 height 51
copy th "Please indicate if your request is committed or pending"
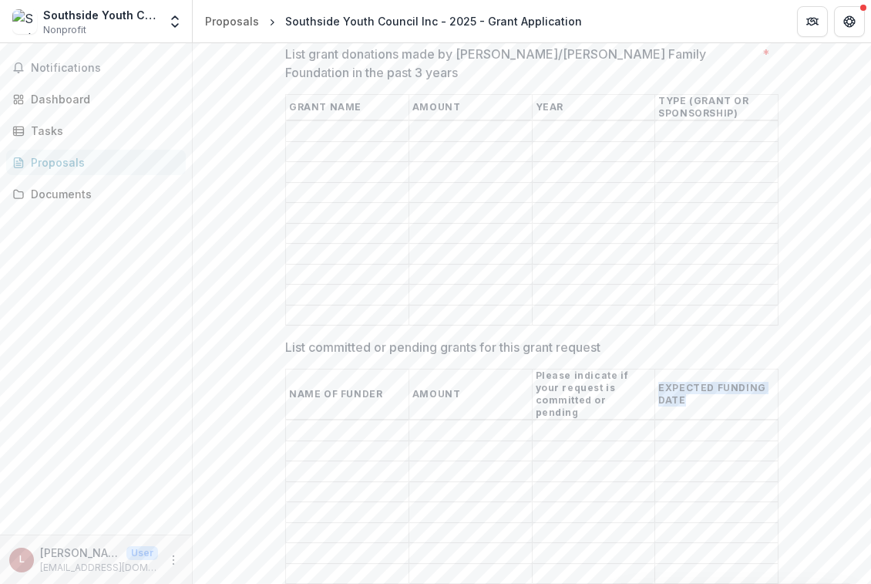
drag, startPoint x: 656, startPoint y: 343, endPoint x: 691, endPoint y: 359, distance: 38.0
click at [691, 369] on th "EXPECTED FUNDING DATE" at bounding box center [716, 394] width 123 height 51
copy th "EXPECTED FUNDING DATE"
click at [318, 422] on input "List committed or pending grants for this grant request" at bounding box center [348, 431] width 123 height 19
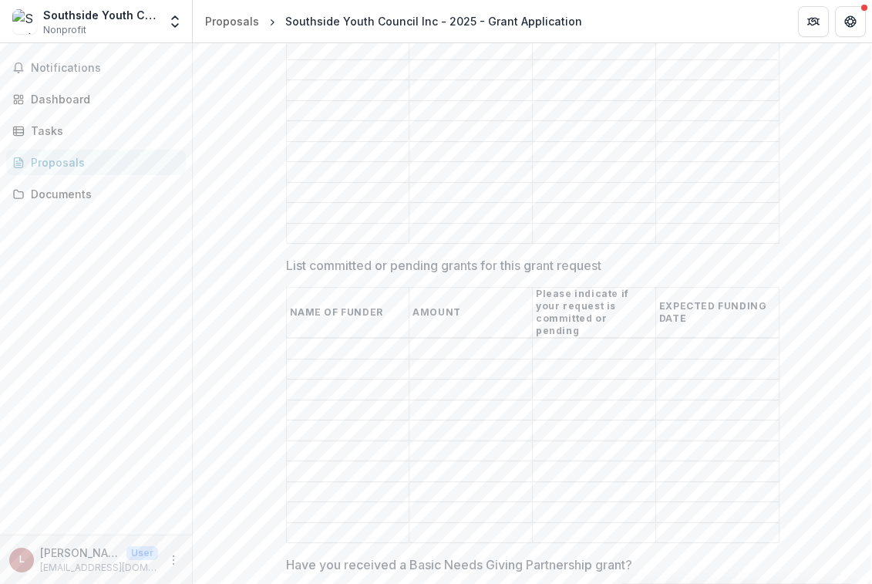
scroll to position [3496, 0]
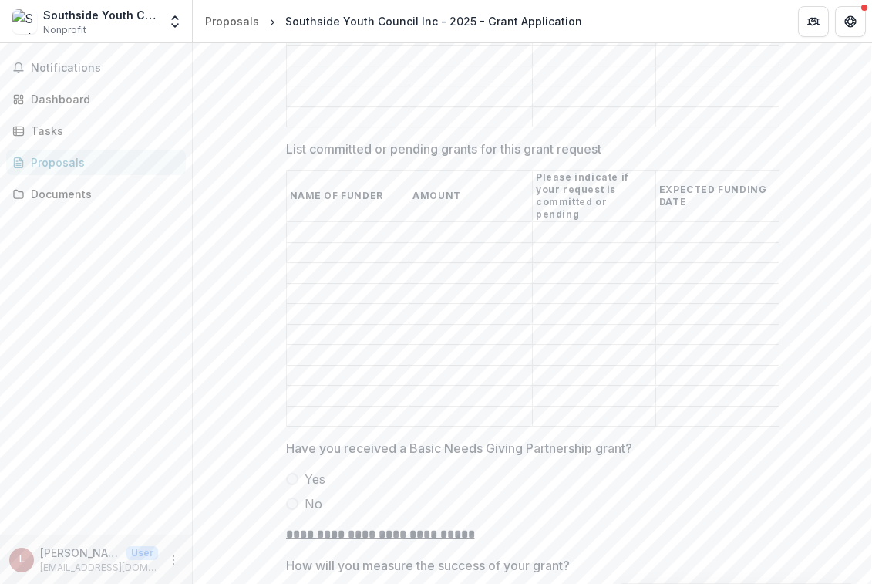
click at [306, 244] on input "List committed or pending grants for this grant request" at bounding box center [348, 253] width 123 height 19
click at [306, 265] on input "List committed or pending grants for this grant request" at bounding box center [348, 274] width 123 height 19
click at [306, 285] on input "List committed or pending grants for this grant request" at bounding box center [348, 294] width 123 height 19
click at [307, 305] on input "List committed or pending grants for this grant request" at bounding box center [348, 314] width 123 height 19
click at [307, 325] on input "List committed or pending grants for this grant request" at bounding box center [348, 334] width 123 height 19
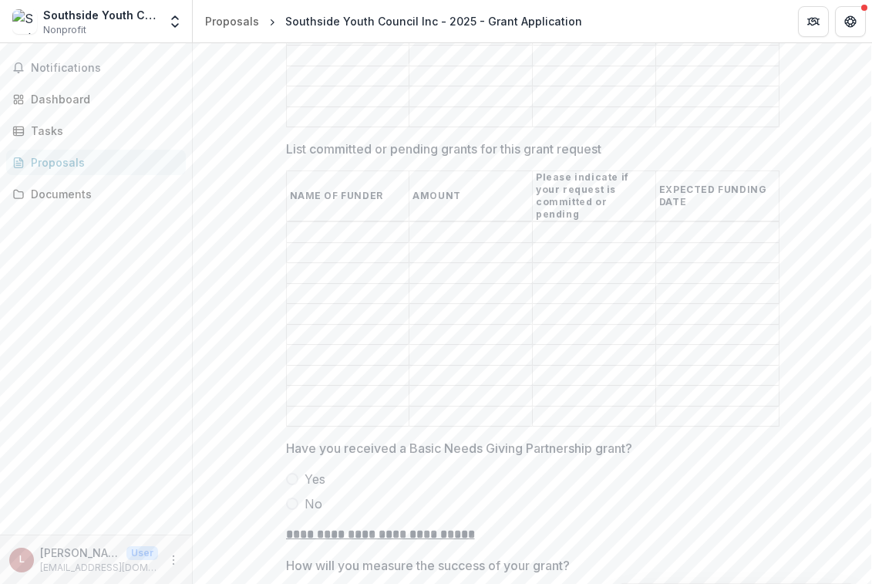
click at [305, 346] on input "List committed or pending grants for this grant request" at bounding box center [348, 355] width 123 height 19
click at [305, 366] on input "List committed or pending grants for this grant request" at bounding box center [348, 375] width 123 height 19
click at [305, 406] on td at bounding box center [347, 416] width 123 height 21
click at [301, 387] on input "List committed or pending grants for this grant request" at bounding box center [348, 396] width 123 height 19
click at [301, 407] on input "List committed or pending grants for this grant request" at bounding box center [348, 416] width 123 height 19
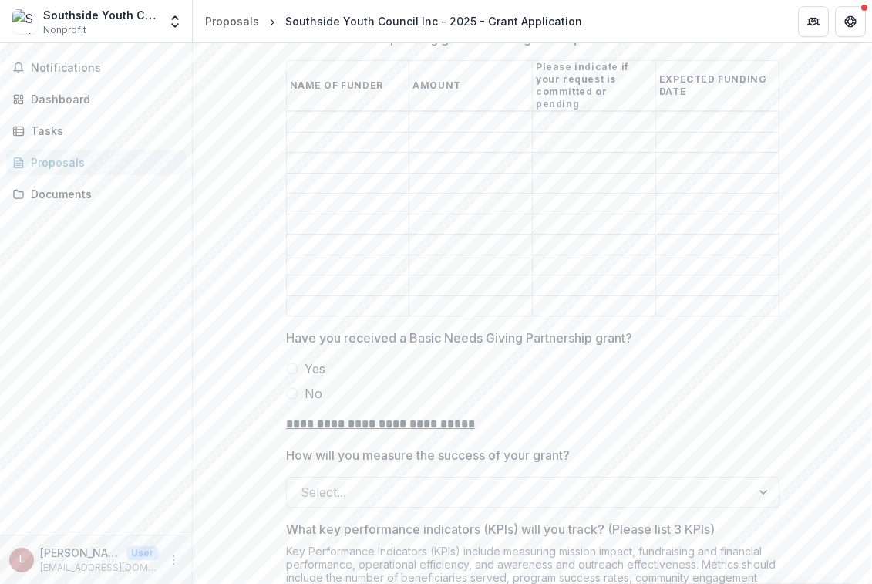
scroll to position [3623, 0]
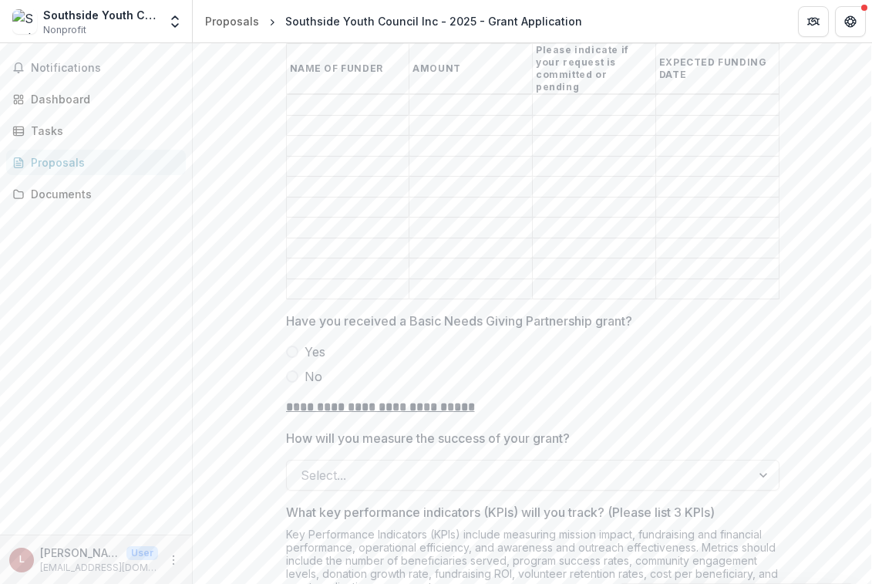
click at [315, 342] on span "Yes" at bounding box center [315, 351] width 21 height 19
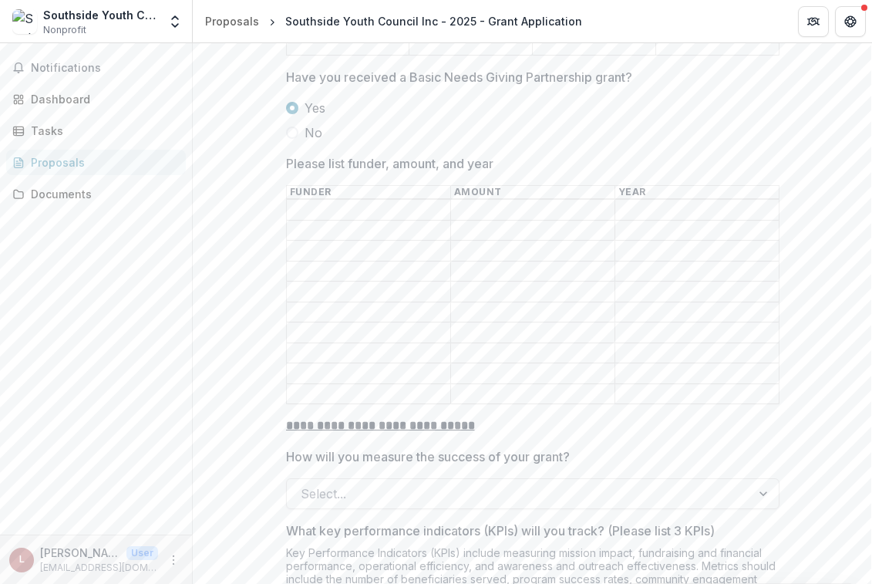
scroll to position [3883, 0]
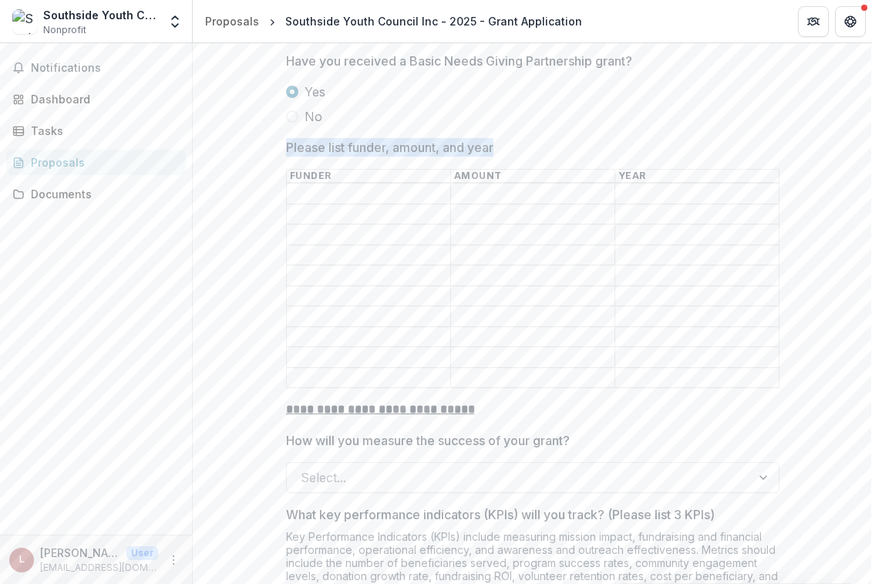
drag, startPoint x: 275, startPoint y: 84, endPoint x: 564, endPoint y: 83, distance: 289.2
click at [317, 185] on input "Please list funder, amount, and year" at bounding box center [368, 194] width 163 height 19
click at [320, 205] on input "Please list funder, amount, and year" at bounding box center [368, 214] width 163 height 19
click at [319, 226] on input "Please list funder, amount, and year" at bounding box center [368, 235] width 163 height 19
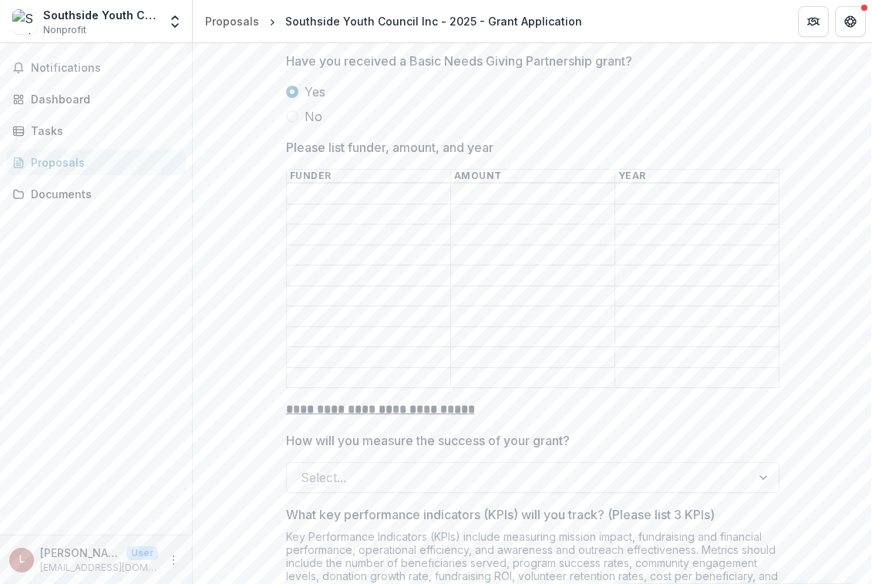
click at [318, 246] on input "Please list funder, amount, and year" at bounding box center [368, 255] width 163 height 19
click at [317, 267] on input "Please list funder, amount, and year" at bounding box center [368, 276] width 163 height 19
click at [312, 287] on input "Please list funder, amount, and year" at bounding box center [368, 296] width 163 height 19
click at [311, 308] on input "Please list funder, amount, and year" at bounding box center [368, 317] width 163 height 19
click at [311, 328] on input "Please list funder, amount, and year" at bounding box center [368, 337] width 163 height 19
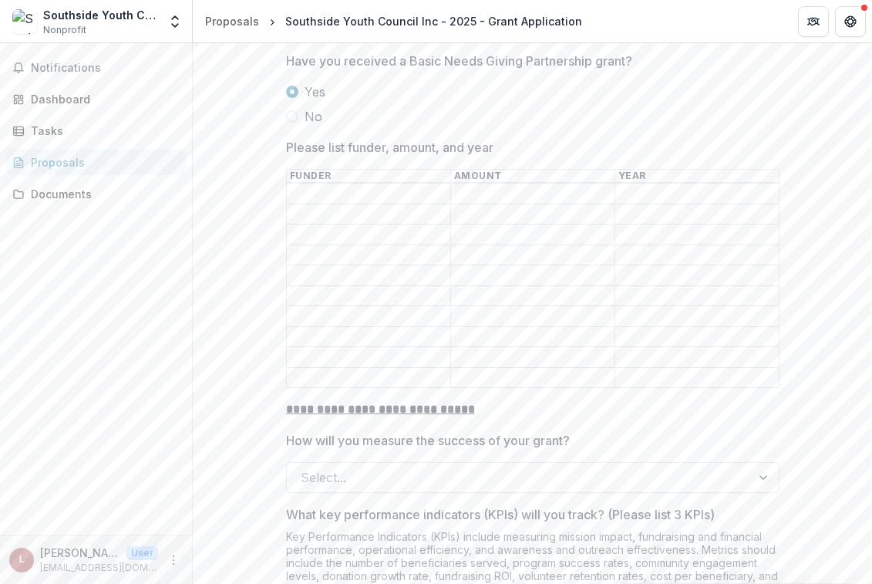
click at [311, 349] on input "Please list funder, amount, and year" at bounding box center [368, 358] width 163 height 19
click at [310, 369] on input "Please list funder, amount, and year" at bounding box center [368, 378] width 163 height 19
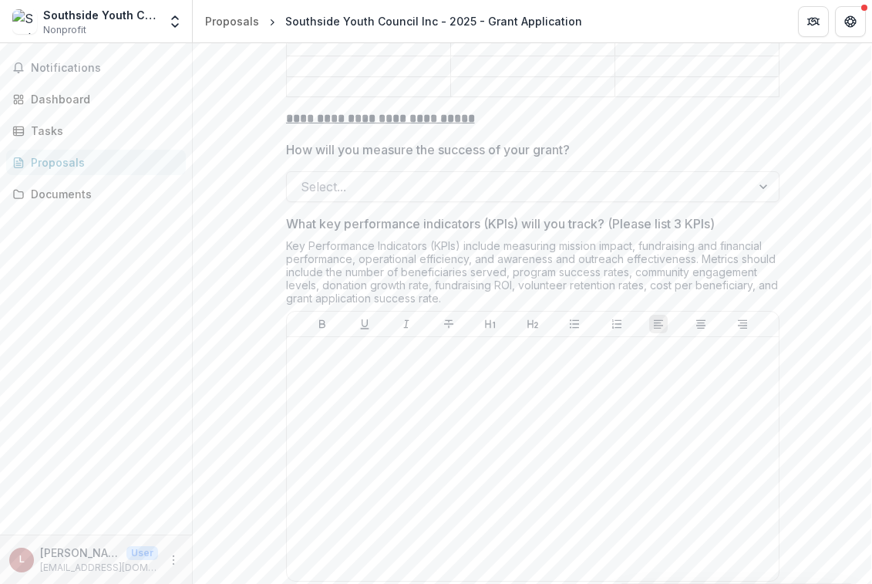
scroll to position [4174, 0]
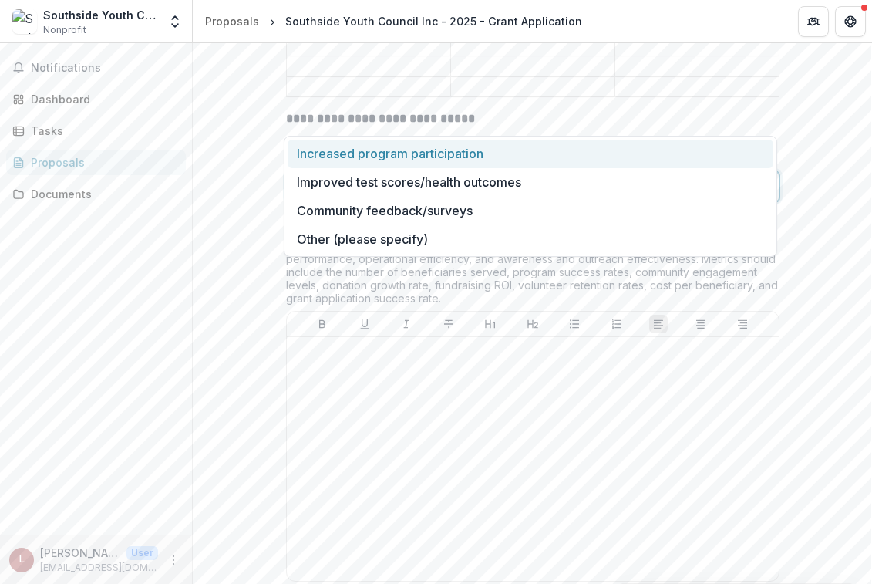
click at [366, 176] on div at bounding box center [519, 187] width 436 height 22
click at [302, 174] on div "Select..." at bounding box center [519, 186] width 464 height 25
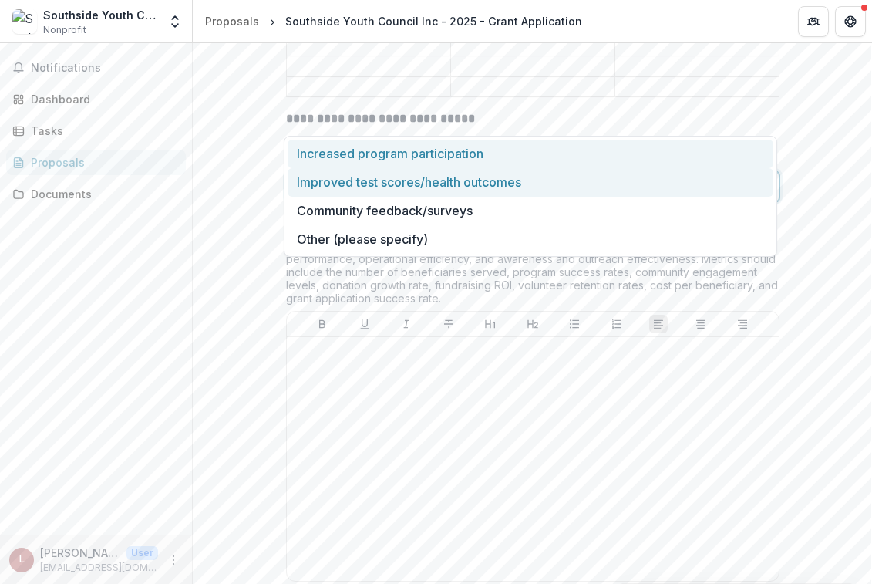
click at [302, 180] on div "Improved test scores/health outcomes" at bounding box center [531, 182] width 486 height 29
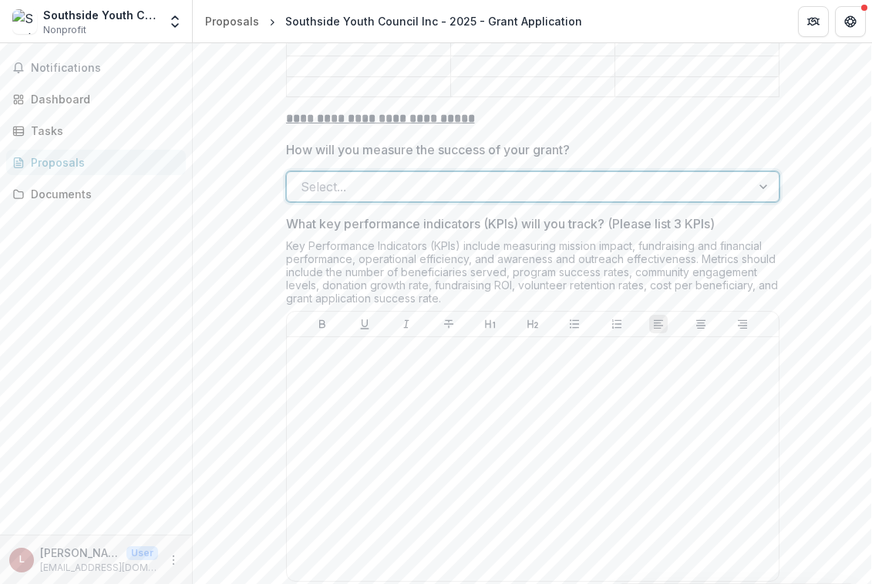
click at [602, 176] on div at bounding box center [519, 187] width 436 height 22
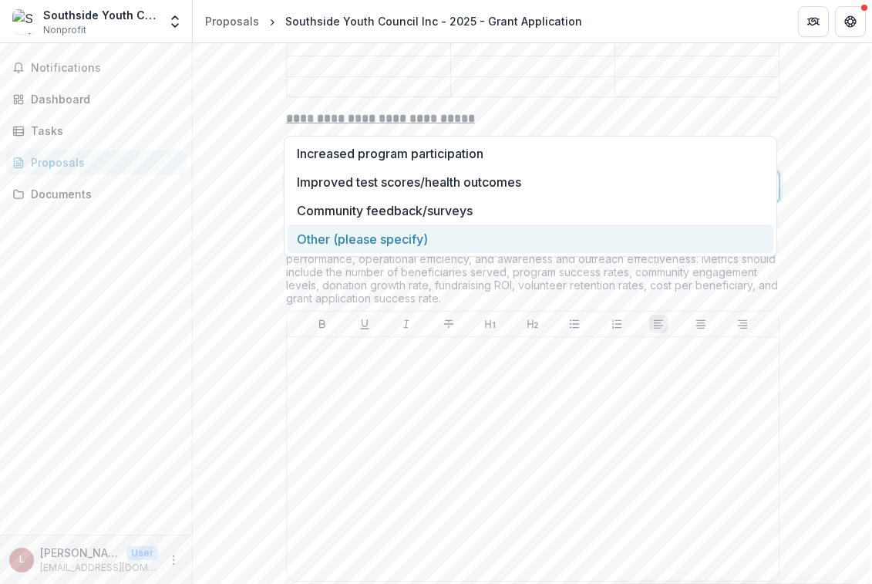
click at [459, 239] on div "Other (please specify)" at bounding box center [531, 238] width 486 height 29
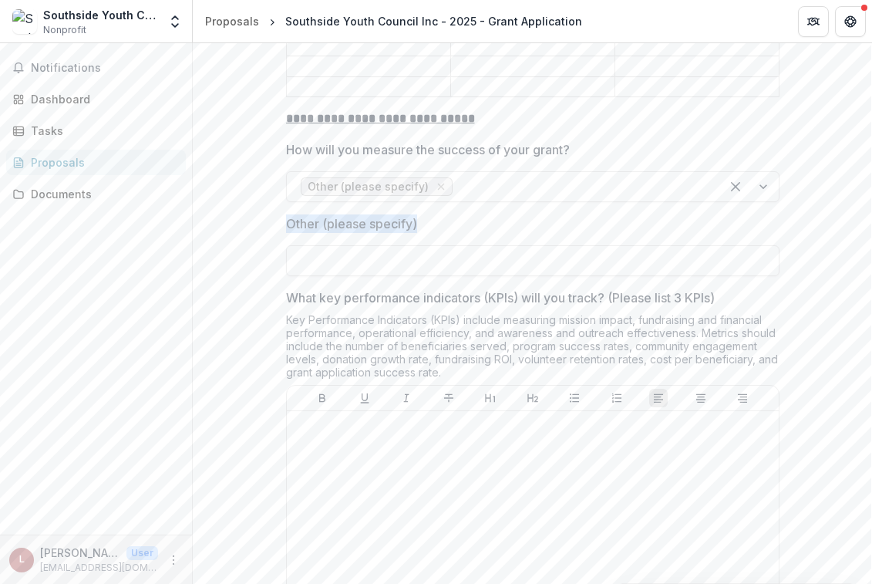
drag, startPoint x: 278, startPoint y: 156, endPoint x: 436, endPoint y: 153, distance: 158.1
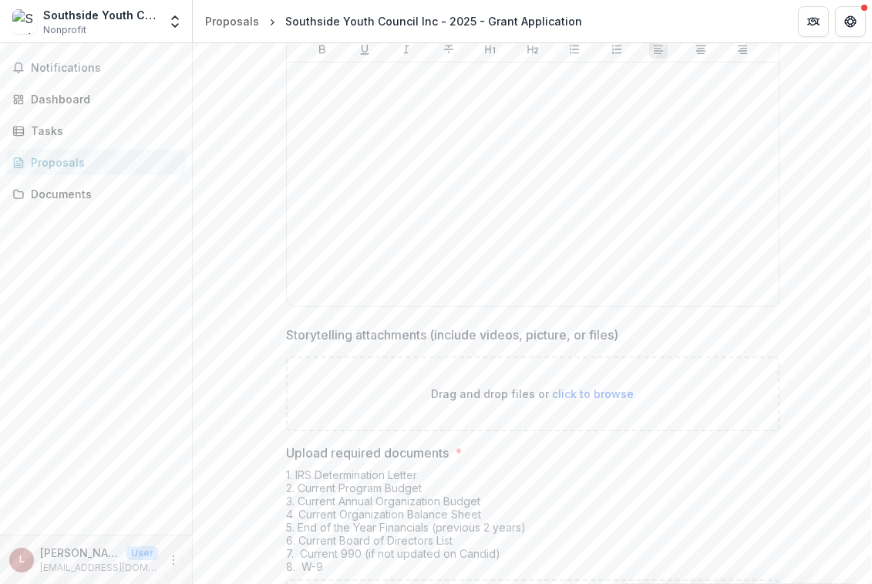
scroll to position [5305, 0]
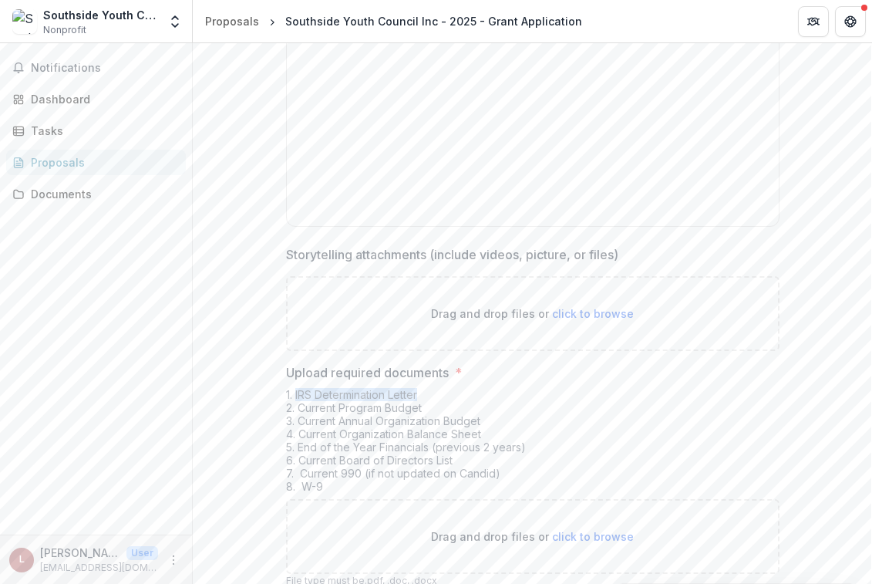
drag, startPoint x: 423, startPoint y: 324, endPoint x: 294, endPoint y: 328, distance: 128.8
click at [294, 388] on div "1. IRS Determination Letter 2. Current Program Budget 3. Current Annual Organiz…" at bounding box center [533, 443] width 494 height 111
drag, startPoint x: 295, startPoint y: 338, endPoint x: 437, endPoint y: 335, distance: 141.9
click at [437, 388] on div "1. IRS Determination Letter 2. Current Program Budget 3. Current Annual Organiz…" at bounding box center [533, 443] width 494 height 111
drag, startPoint x: 293, startPoint y: 352, endPoint x: 503, endPoint y: 346, distance: 209.8
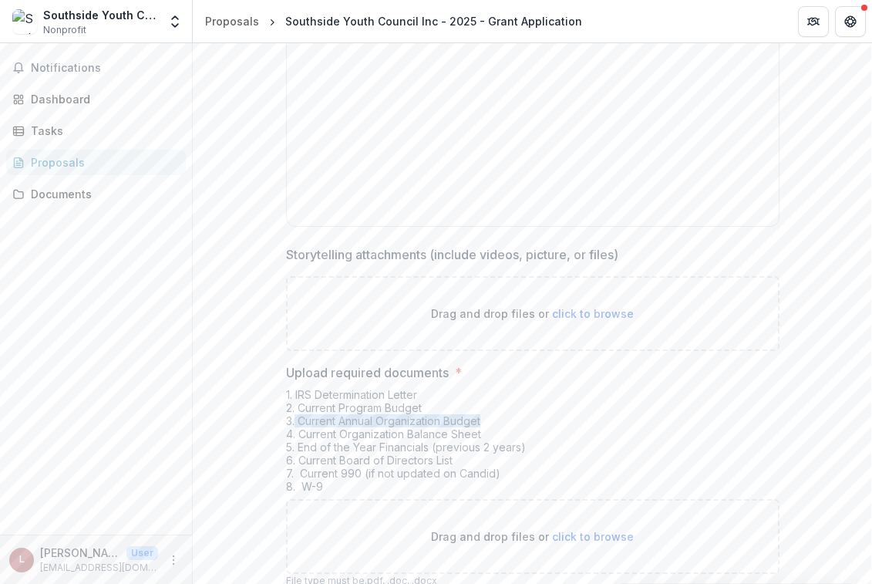
click at [503, 388] on div "1. IRS Determination Letter 2. Current Program Budget 3. Current Annual Organiz…" at bounding box center [533, 443] width 494 height 111
drag, startPoint x: 296, startPoint y: 361, endPoint x: 527, endPoint y: 360, distance: 230.6
click at [527, 388] on div "1. IRS Determination Letter 2. Current Program Budget 3. Current Annual Organiz…" at bounding box center [533, 443] width 494 height 111
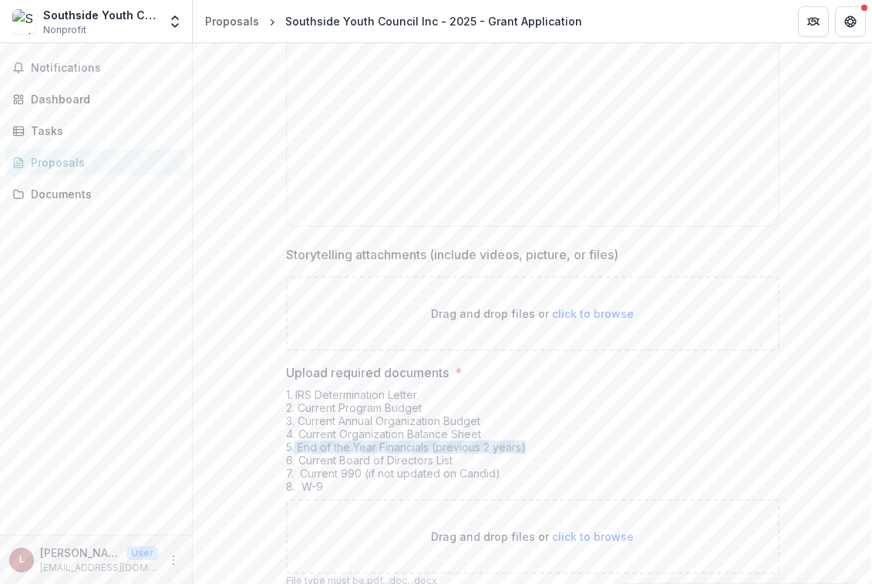
drag, startPoint x: 292, startPoint y: 374, endPoint x: 545, endPoint y: 371, distance: 253.0
click at [548, 388] on div "1. IRS Determination Letter 2. Current Program Budget 3. Current Annual Organiz…" at bounding box center [533, 443] width 494 height 111
drag, startPoint x: 296, startPoint y: 383, endPoint x: 471, endPoint y: 386, distance: 175.1
click at [471, 388] on div "1. IRS Determination Letter 2. Current Program Budget 3. Current Annual Organiz…" at bounding box center [533, 443] width 494 height 111
drag, startPoint x: 299, startPoint y: 399, endPoint x: 558, endPoint y: 398, distance: 258.3
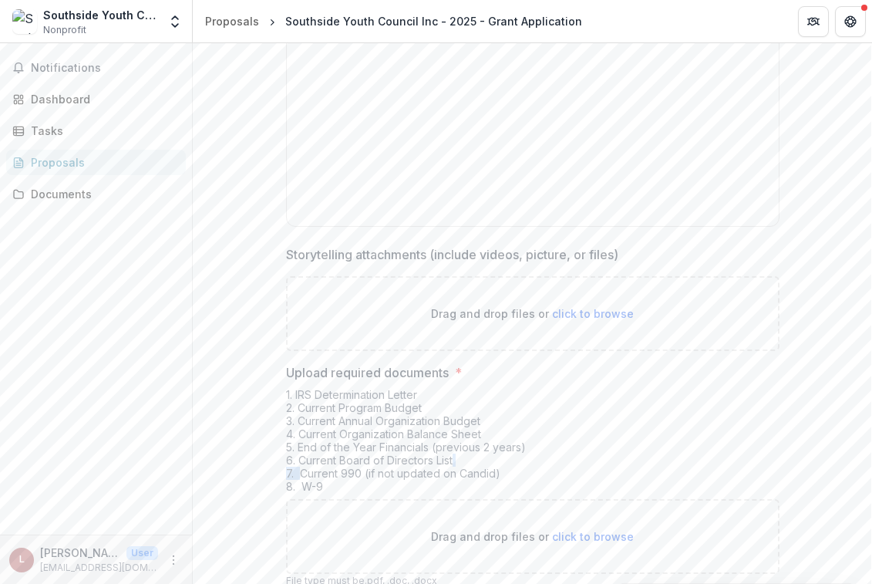
click at [558, 393] on div "1. IRS Determination Letter 2. Current Program Budget 3. Current Annual Organiz…" at bounding box center [533, 443] width 494 height 111
click at [545, 401] on div "1. IRS Determination Letter 2. Current Program Budget 3. Current Annual Organiz…" at bounding box center [533, 443] width 494 height 111
drag, startPoint x: 521, startPoint y: 398, endPoint x: 298, endPoint y: 402, distance: 222.1
click at [298, 402] on div "1. IRS Determination Letter 2. Current Program Budget 3. Current Annual Organiz…" at bounding box center [533, 443] width 494 height 111
drag, startPoint x: 324, startPoint y: 418, endPoint x: 297, endPoint y: 418, distance: 27.0
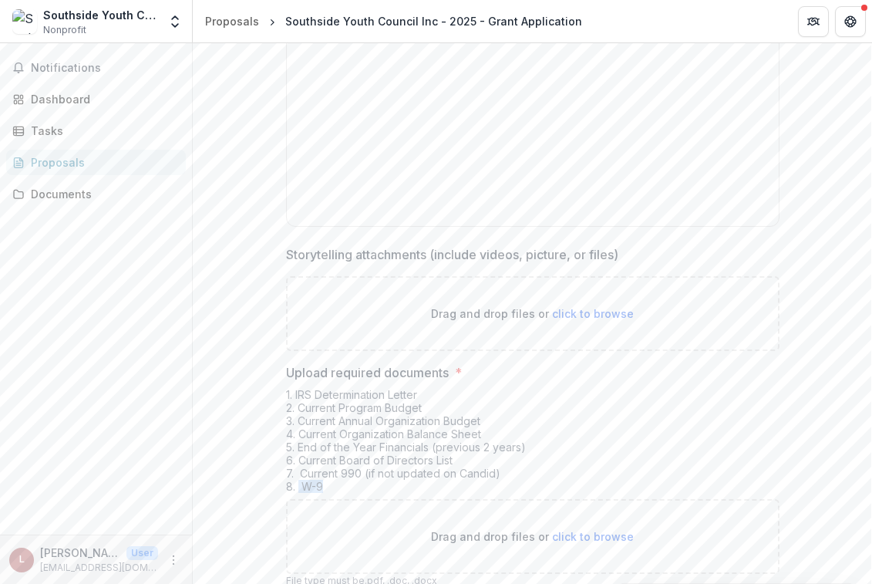
click at [296, 418] on div "1. IRS Determination Letter 2. Current Program Budget 3. Current Annual Organiz…" at bounding box center [533, 443] width 494 height 111
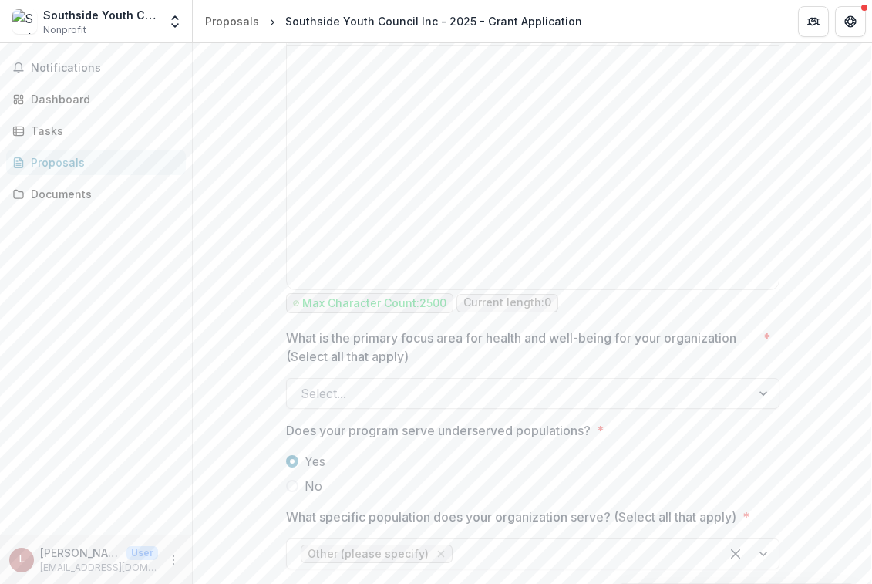
scroll to position [2085, 0]
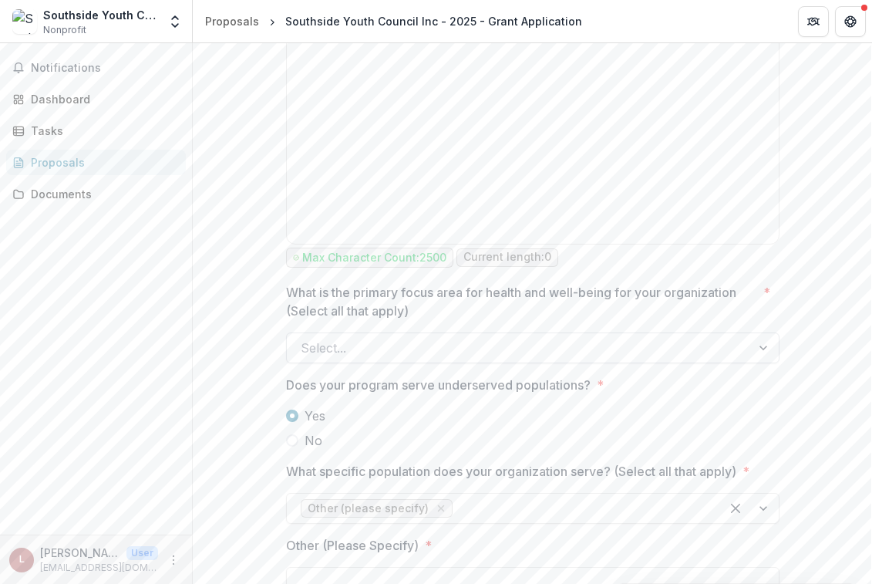
click at [409, 337] on div at bounding box center [519, 348] width 436 height 22
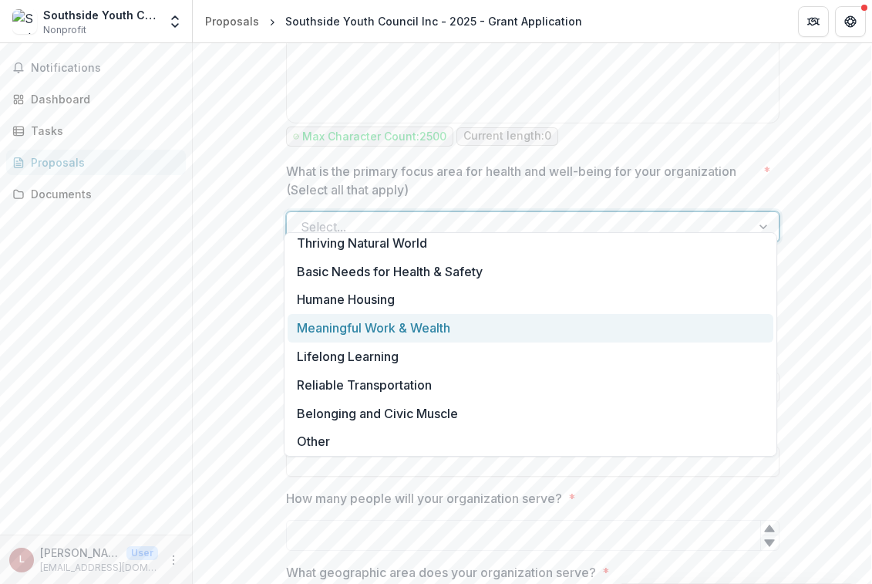
scroll to position [11, 0]
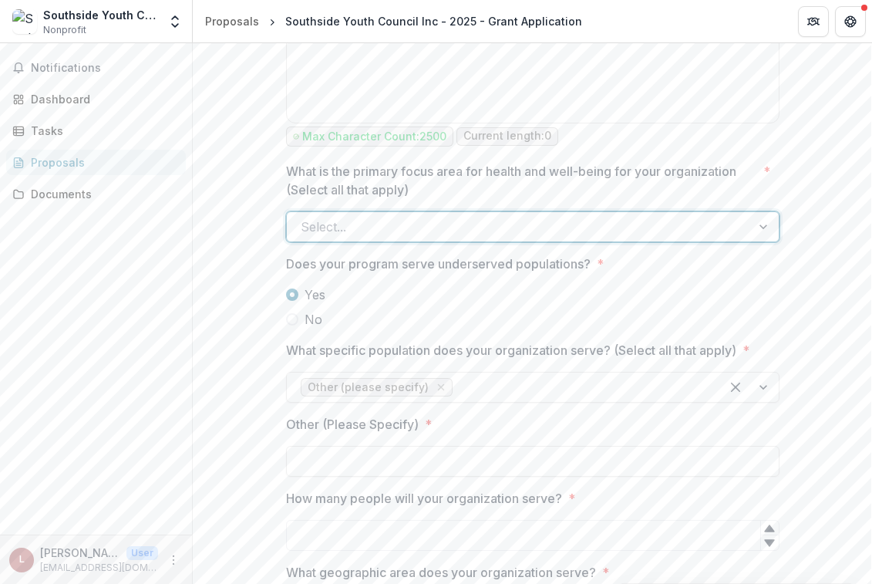
click at [315, 216] on div at bounding box center [519, 227] width 436 height 22
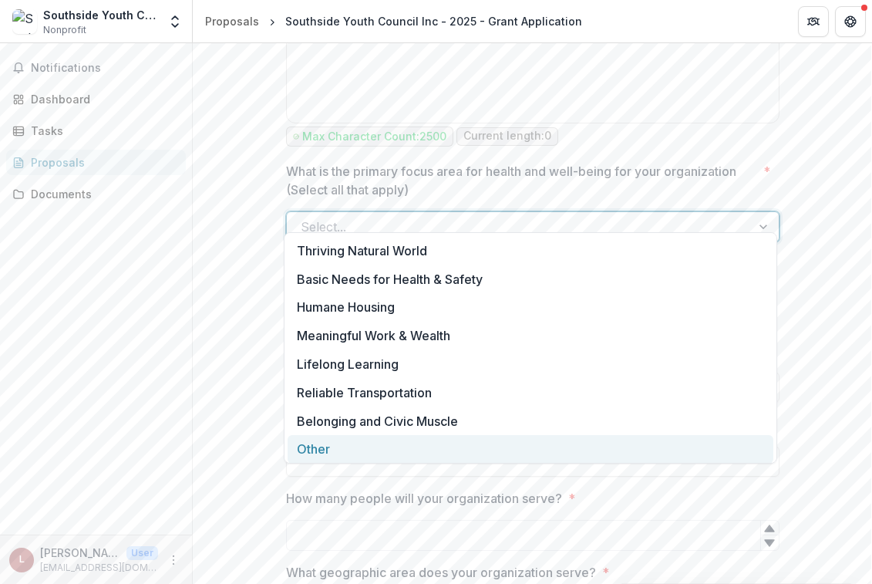
click at [323, 439] on div "Other" at bounding box center [531, 449] width 486 height 29
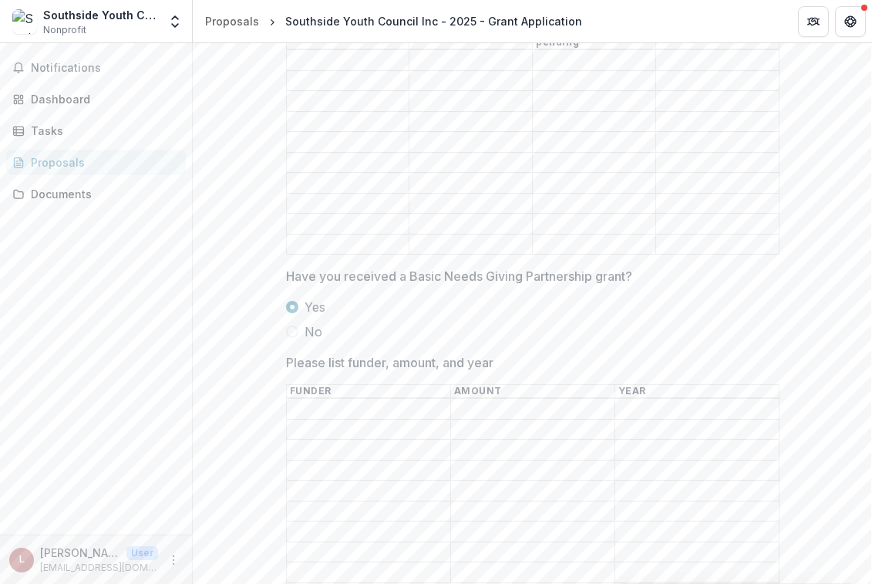
scroll to position [3668, 0]
click at [305, 322] on span "No" at bounding box center [314, 331] width 18 height 19
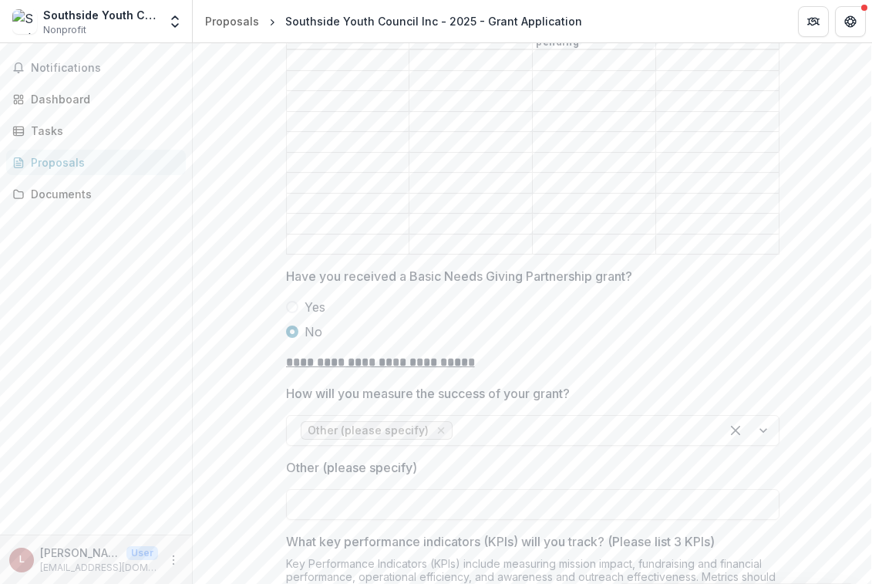
click at [298, 298] on label "Yes" at bounding box center [533, 307] width 494 height 19
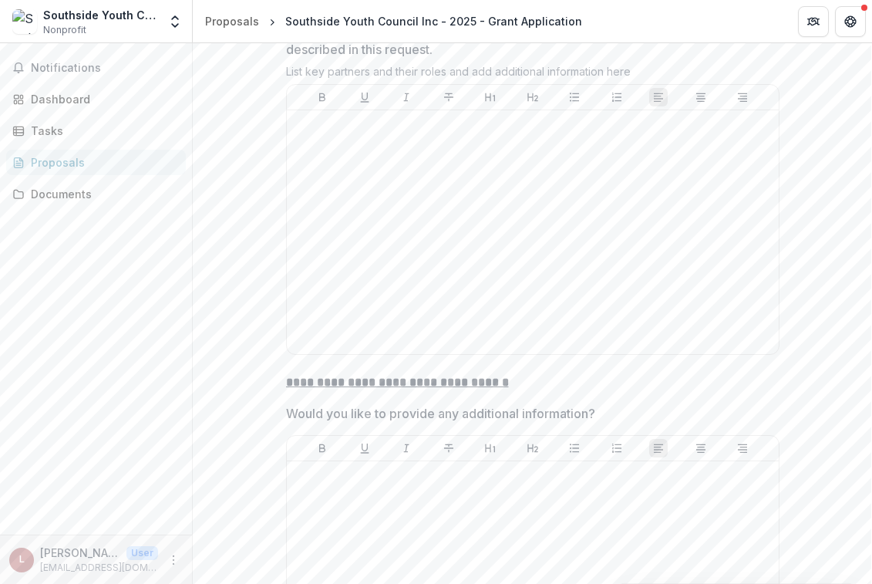
scroll to position [4588, 0]
